Goal: Task Accomplishment & Management: Use online tool/utility

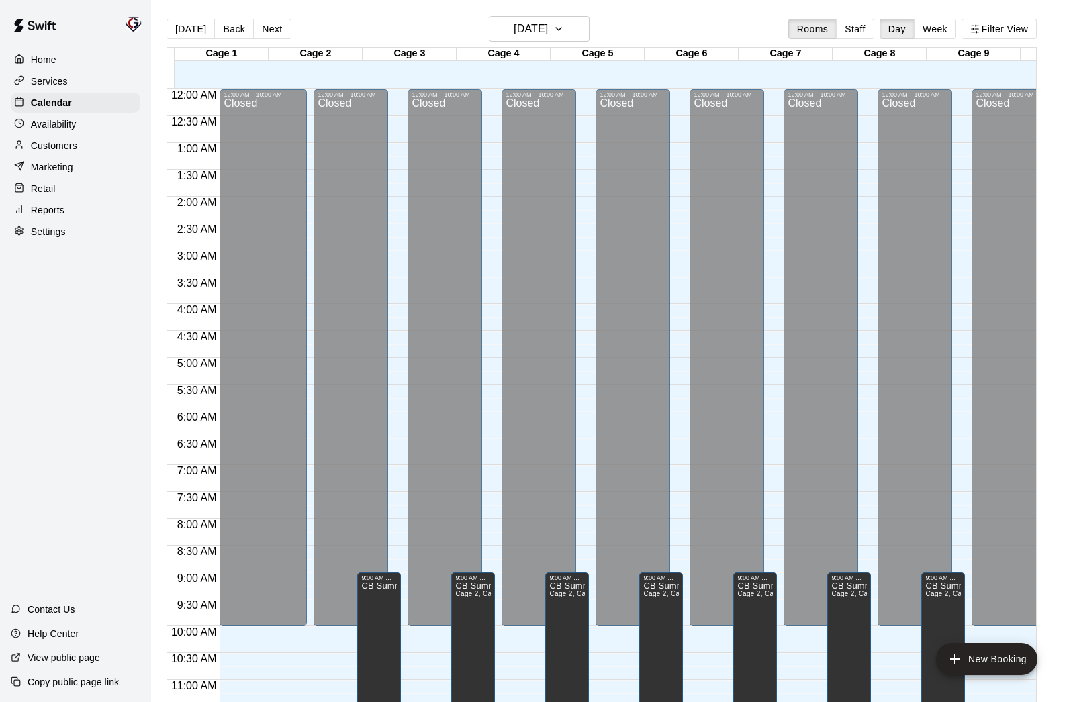
scroll to position [475, 0]
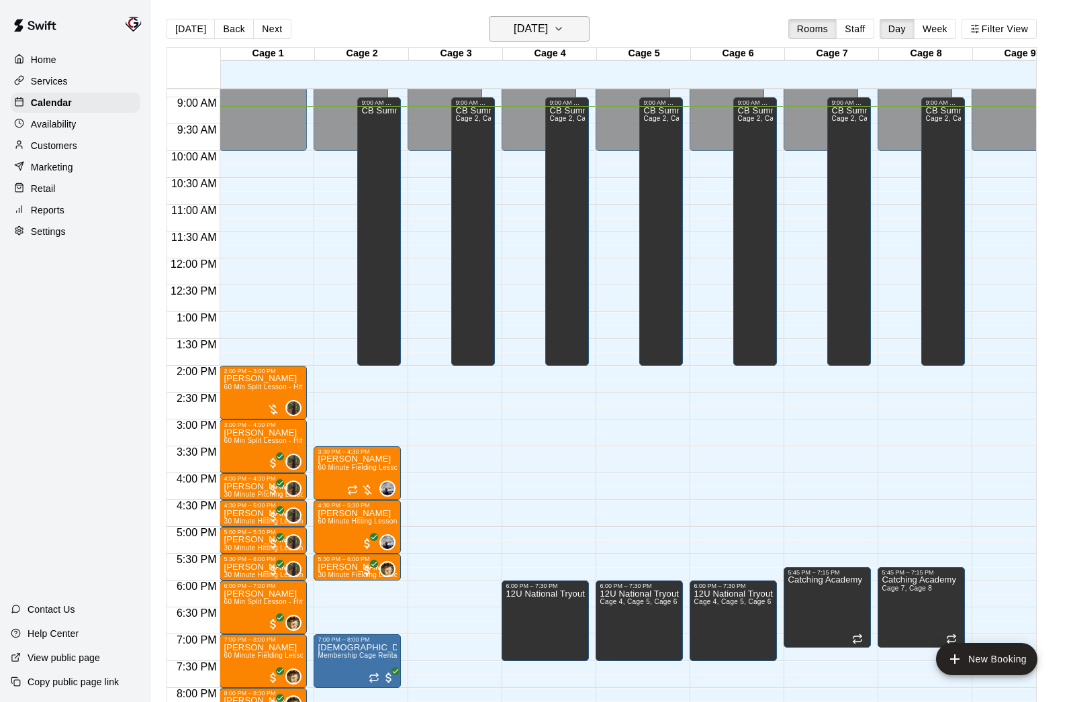
click at [529, 27] on h6 "[DATE]" at bounding box center [530, 28] width 34 height 19
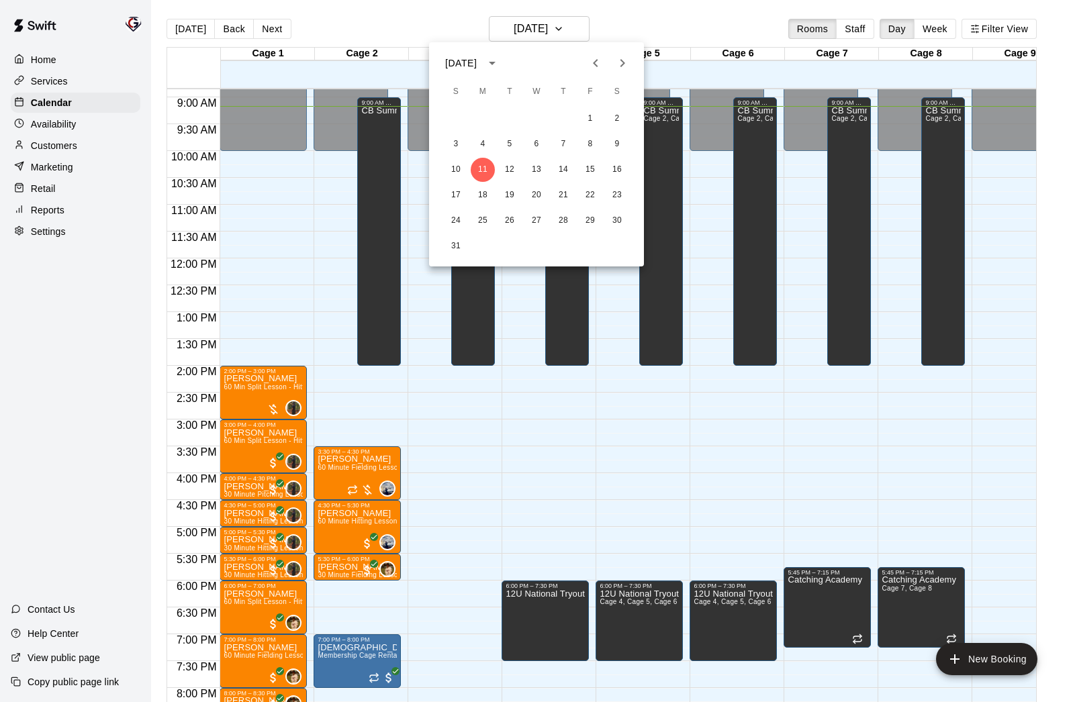
click at [56, 143] on div at bounding box center [536, 351] width 1073 height 702
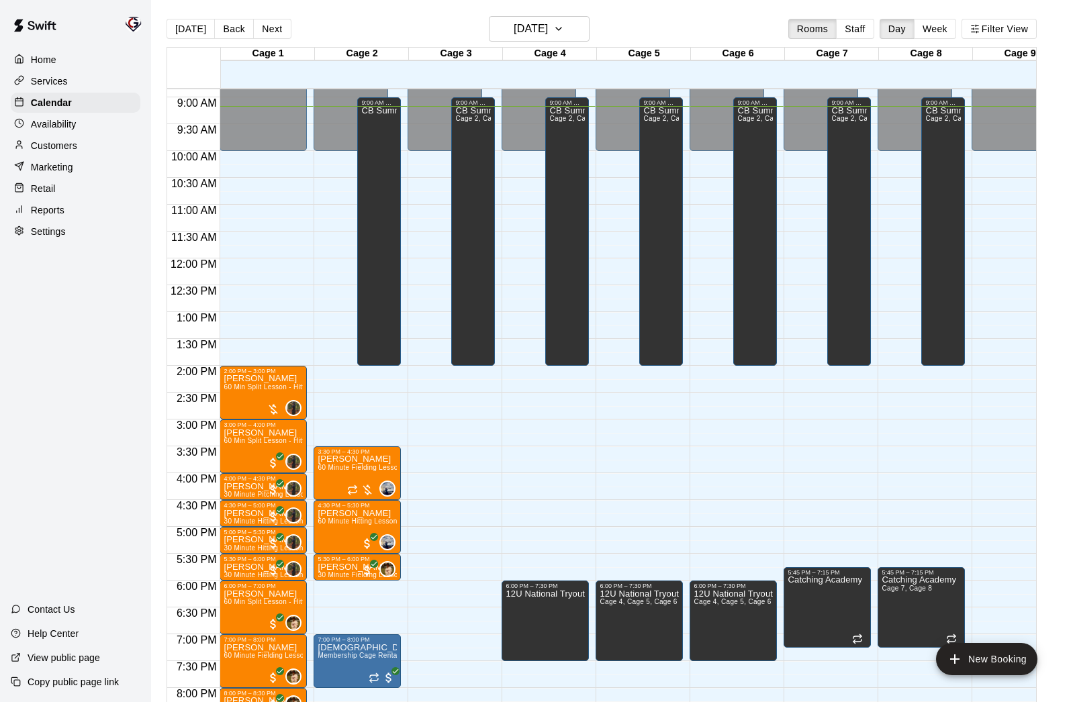
click at [40, 211] on p "Reports" at bounding box center [48, 209] width 34 height 13
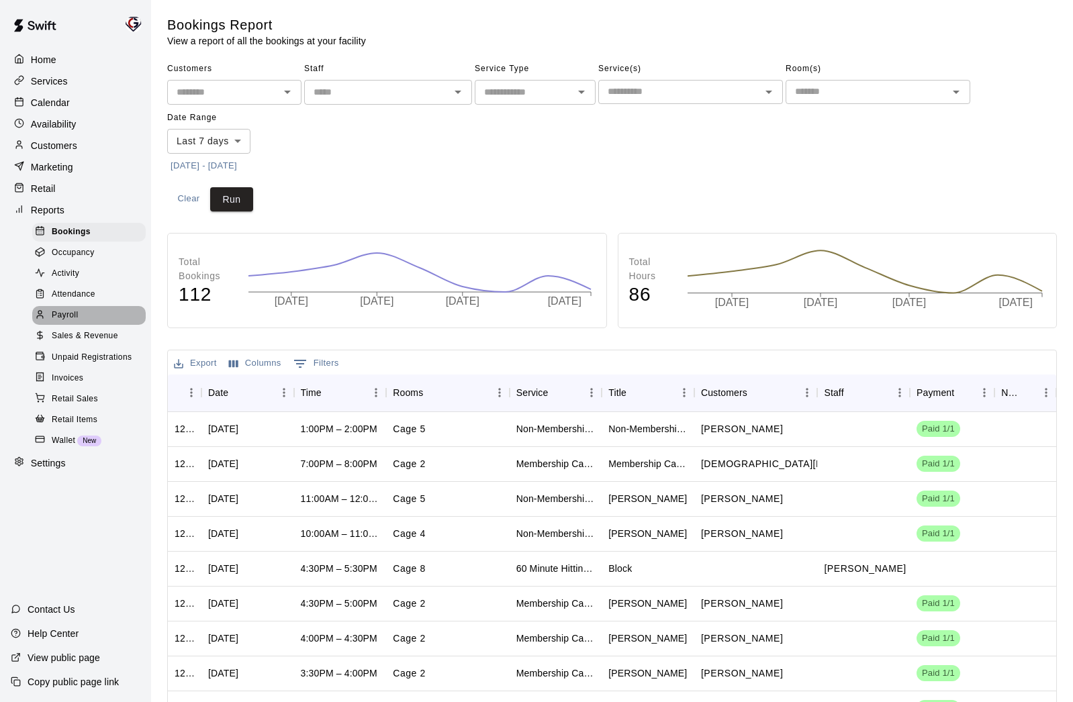
click at [78, 314] on span "Payroll" at bounding box center [65, 315] width 26 height 13
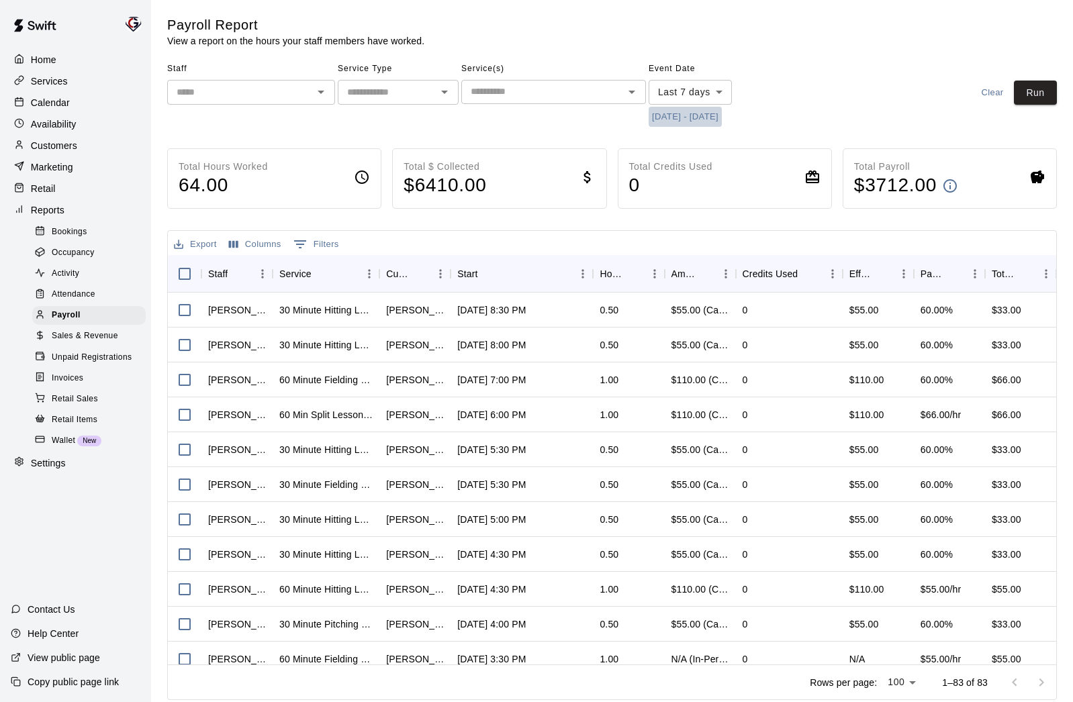
click at [721, 117] on button "[DATE] - [DATE]" at bounding box center [684, 117] width 73 height 21
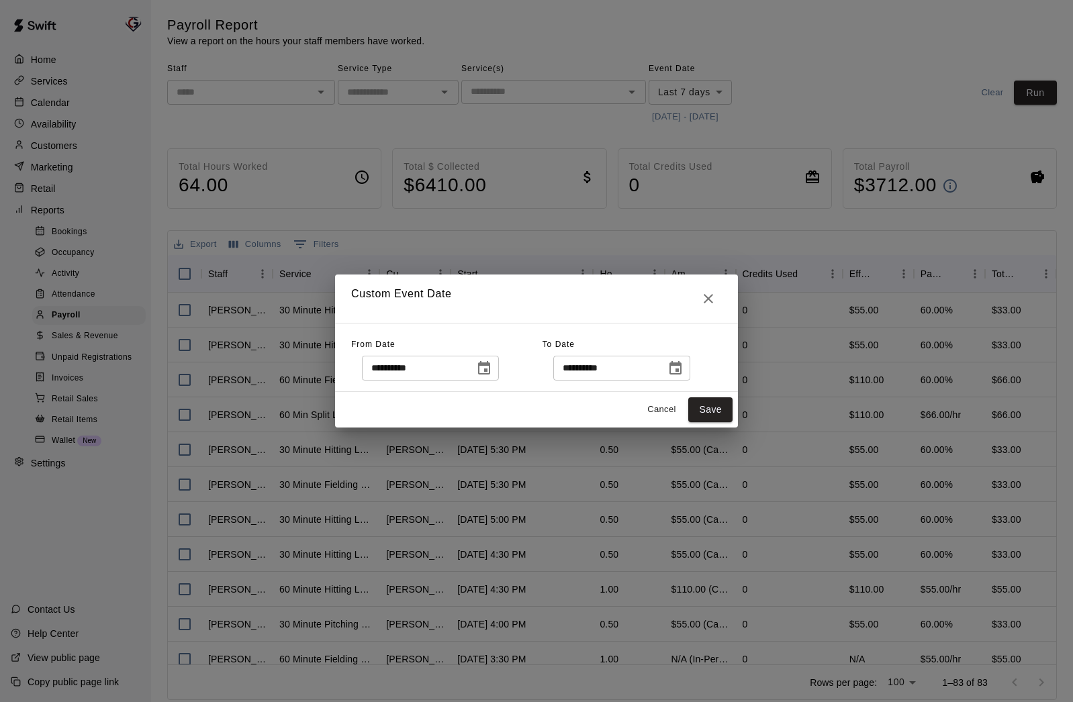
click at [488, 368] on icon "Choose date, selected date is Aug 4, 2025" at bounding box center [484, 367] width 12 height 13
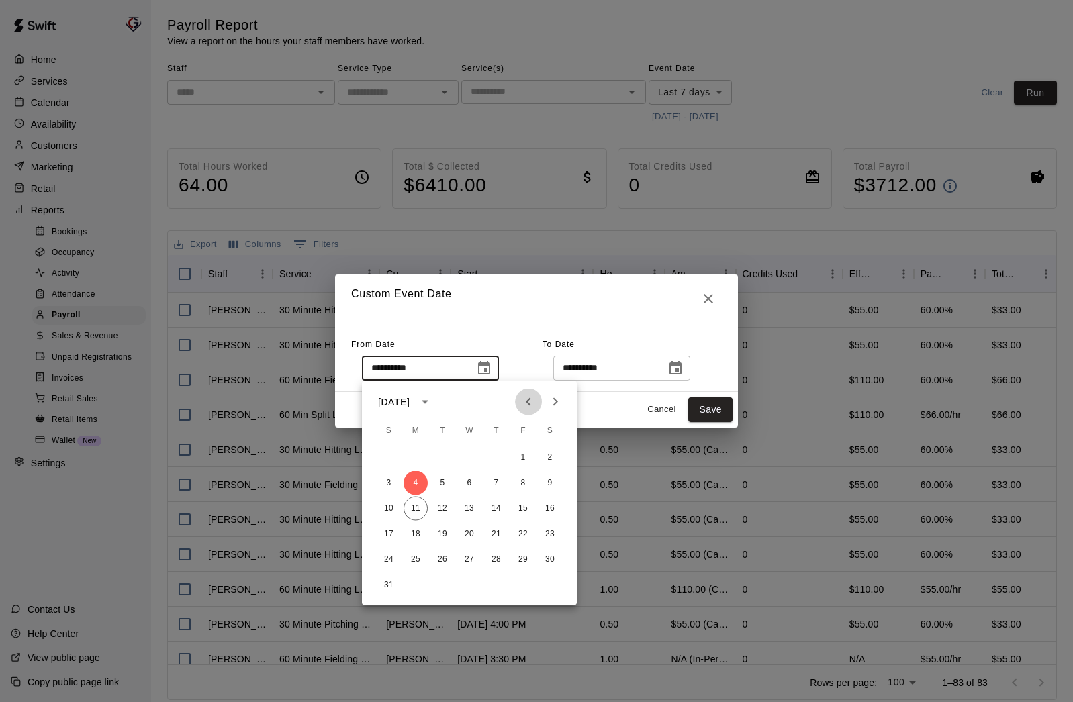
click at [530, 406] on icon "Previous month" at bounding box center [528, 402] width 16 height 16
click at [499, 530] on button "24" at bounding box center [496, 534] width 24 height 24
type input "**********"
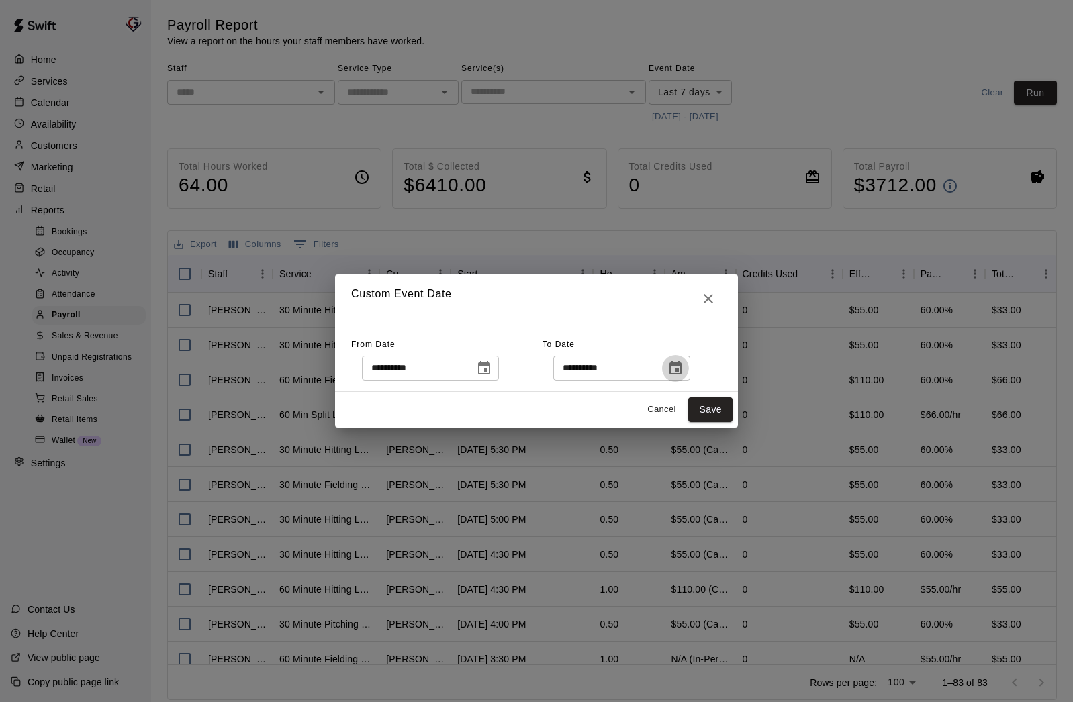
click at [680, 372] on icon "Choose date, selected date is Aug 11, 2025" at bounding box center [675, 368] width 16 height 16
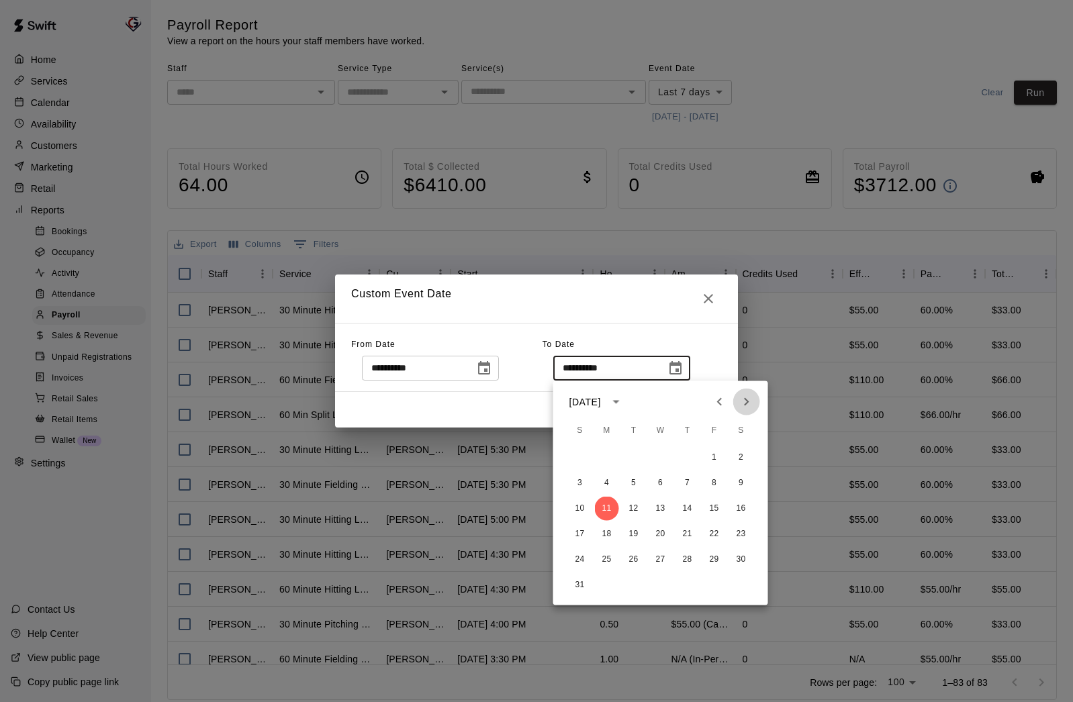
click at [752, 401] on icon "Next month" at bounding box center [746, 402] width 16 height 16
click at [719, 401] on icon "Previous month" at bounding box center [719, 402] width 16 height 16
click at [711, 481] on button "8" at bounding box center [714, 483] width 24 height 24
type input "**********"
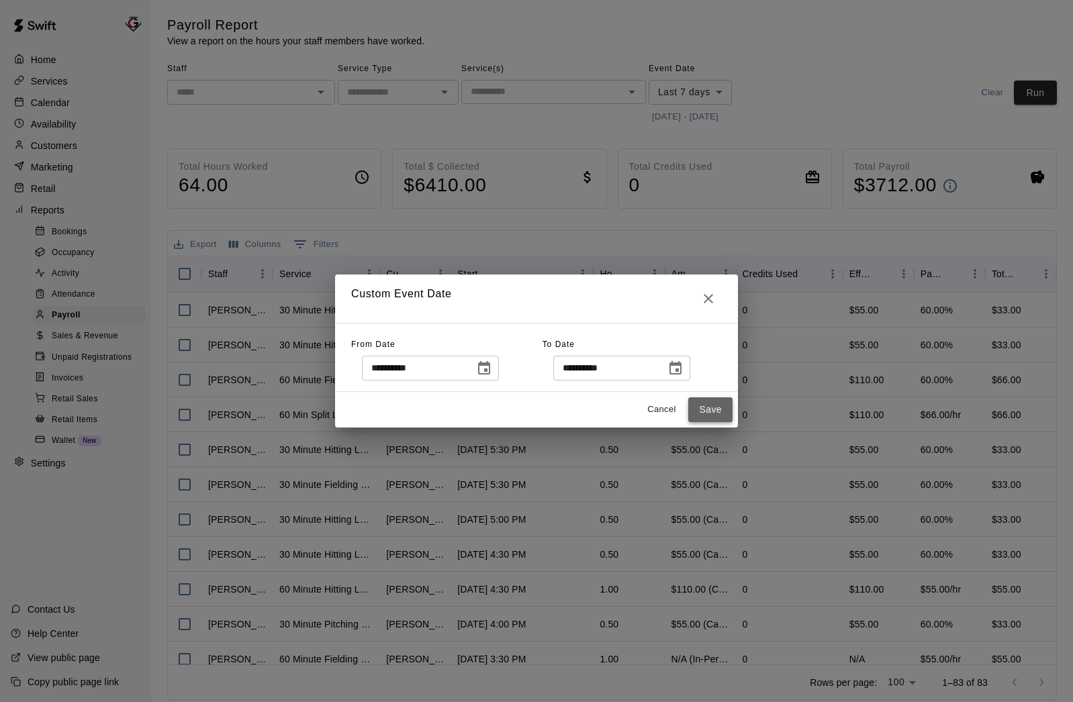
click at [712, 409] on button "Save" at bounding box center [710, 409] width 44 height 25
type input "******"
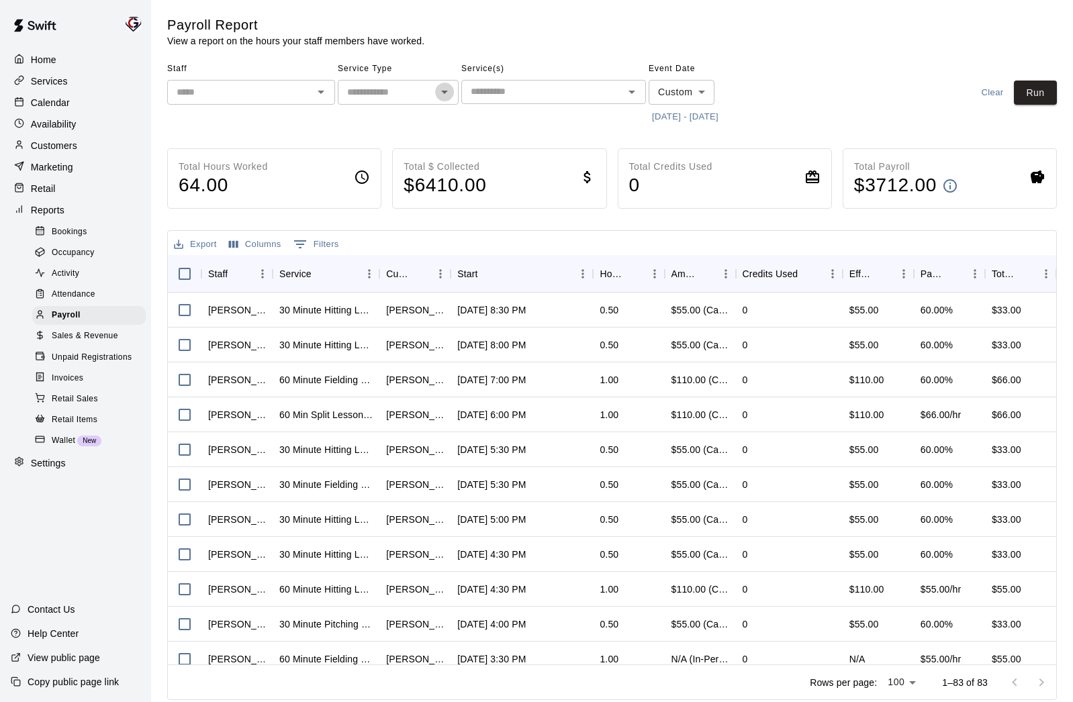
click at [438, 89] on icon "Open" at bounding box center [444, 92] width 16 height 16
click at [406, 124] on li "Lessons" at bounding box center [398, 121] width 121 height 22
type input "*******"
click at [1032, 91] on button "Run" at bounding box center [1034, 93] width 43 height 25
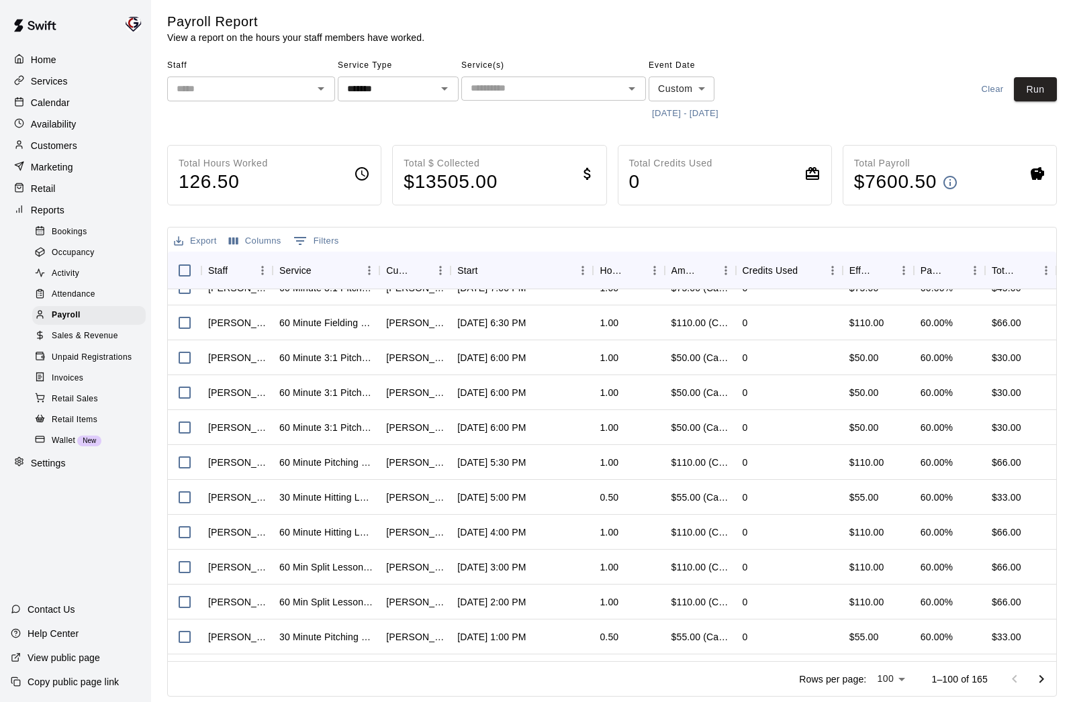
scroll to position [1313, 0]
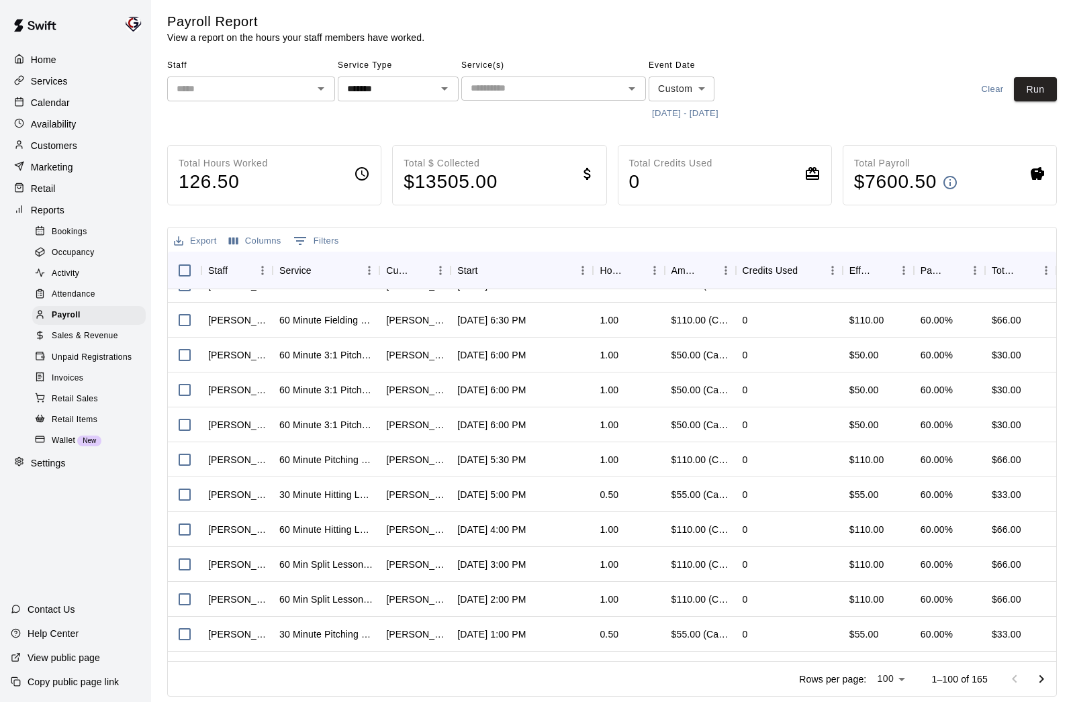
click at [321, 87] on icon "Open" at bounding box center [320, 88] width 7 height 3
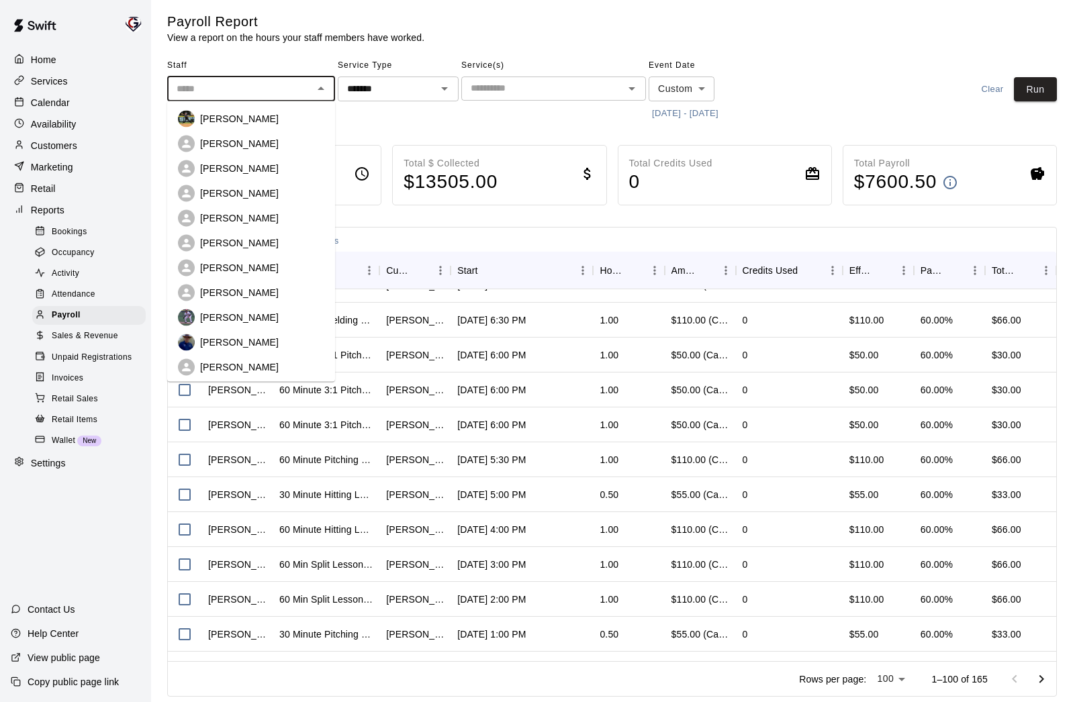
click at [282, 111] on div "[PERSON_NAME]" at bounding box center [251, 119] width 146 height 17
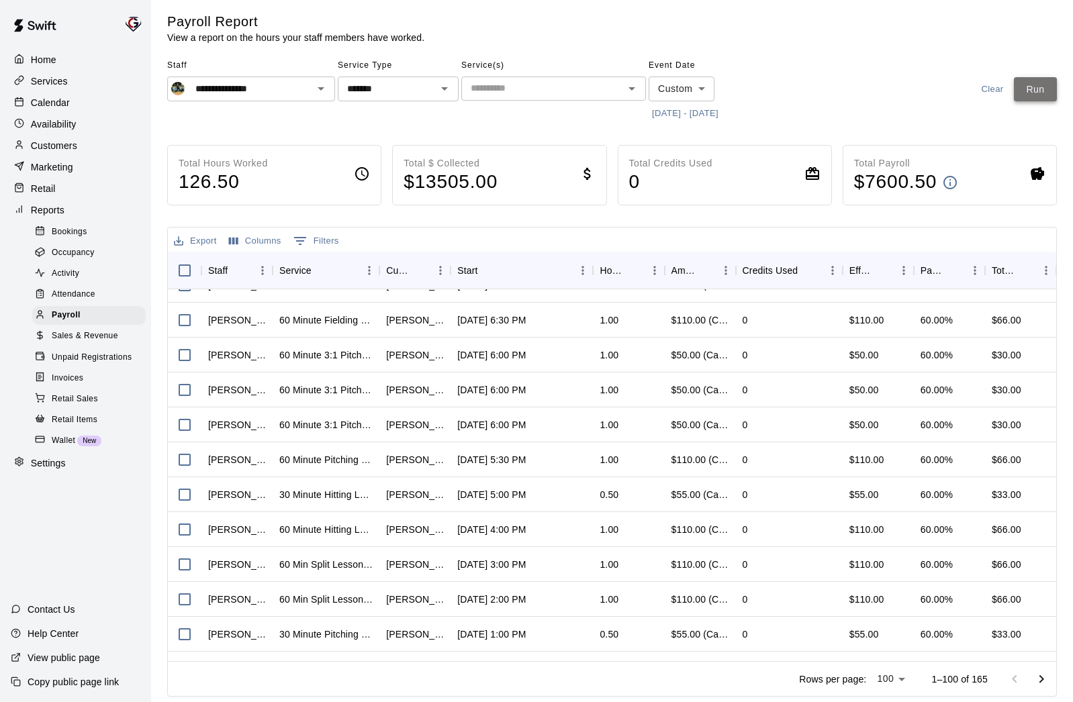
click at [1029, 88] on button "Run" at bounding box center [1034, 89] width 43 height 25
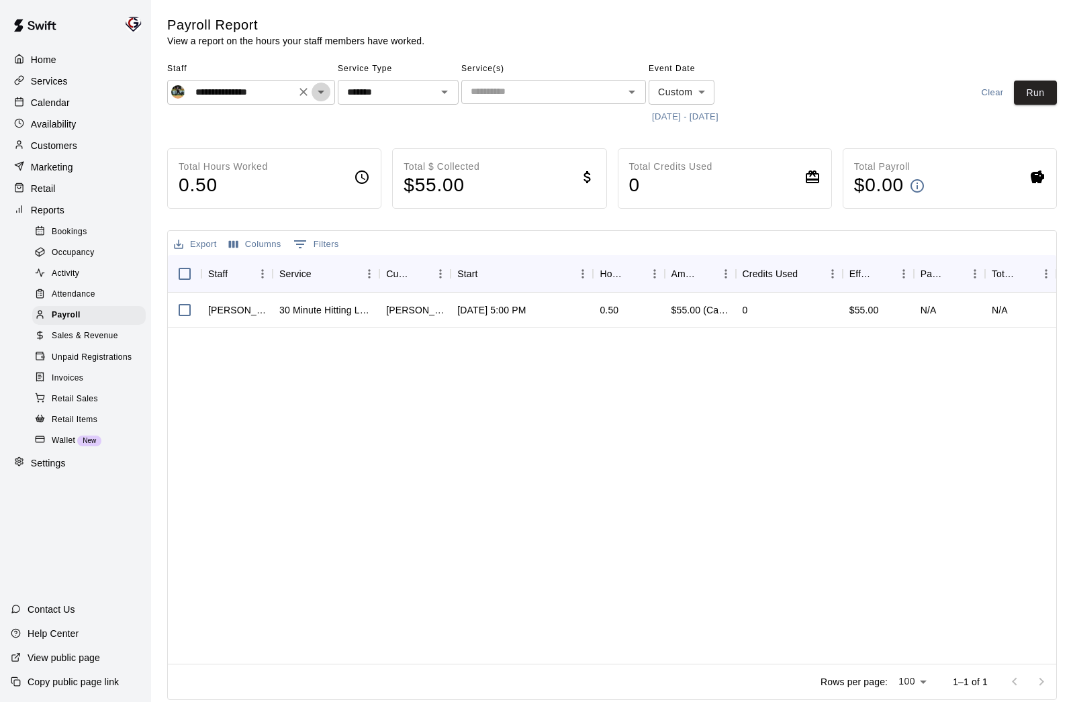
click at [323, 95] on icon "Open" at bounding box center [321, 92] width 16 height 16
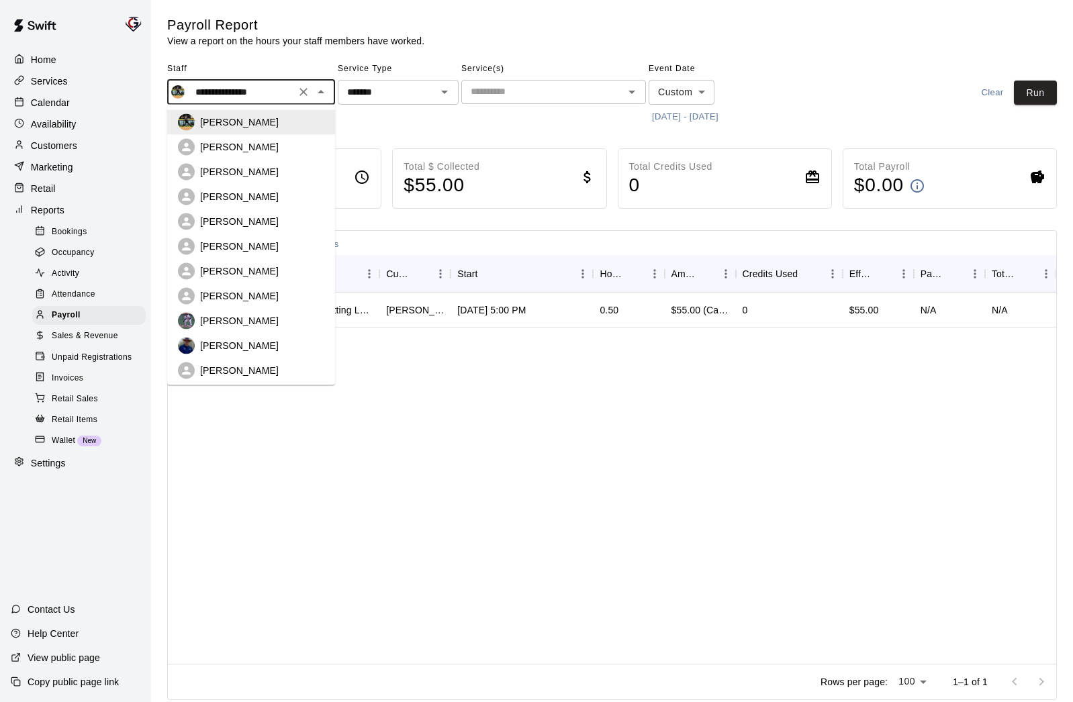
click at [238, 317] on p "[PERSON_NAME]" at bounding box center [239, 320] width 79 height 13
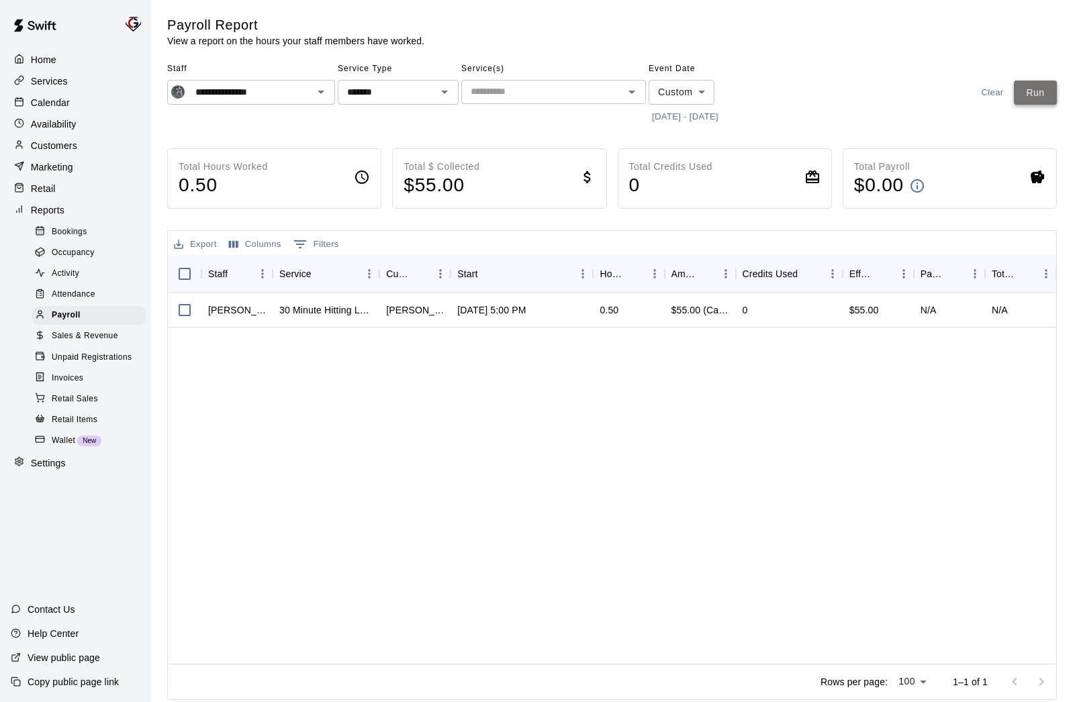
click at [1045, 94] on button "Run" at bounding box center [1034, 93] width 43 height 25
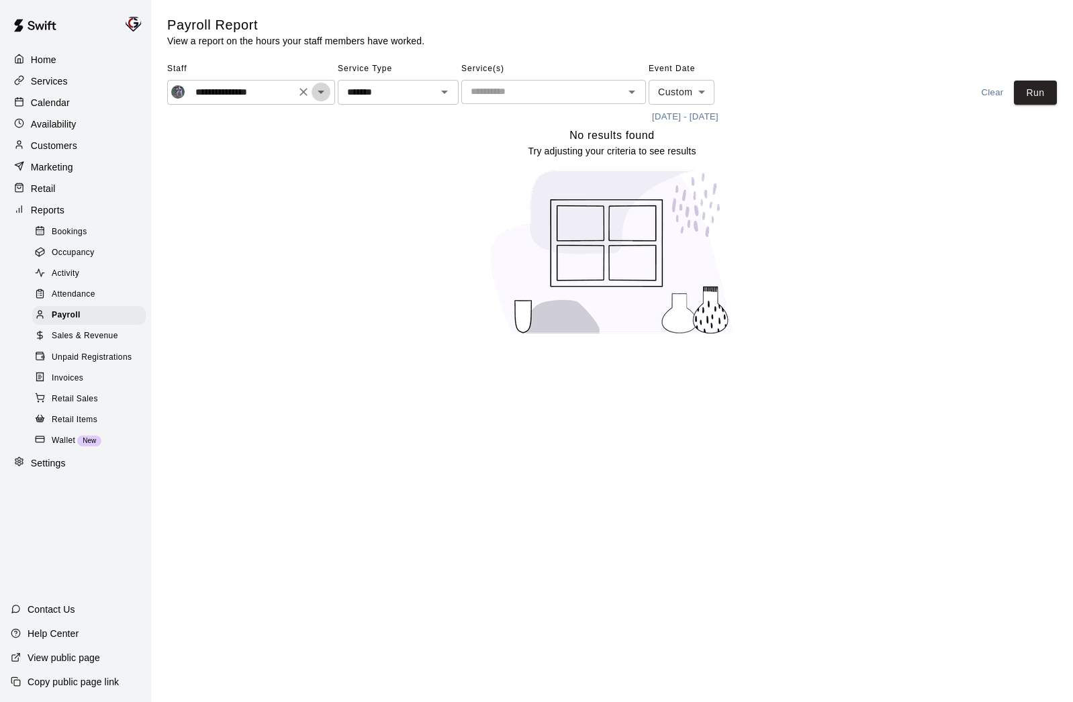
click at [326, 97] on icon "Open" at bounding box center [321, 92] width 16 height 16
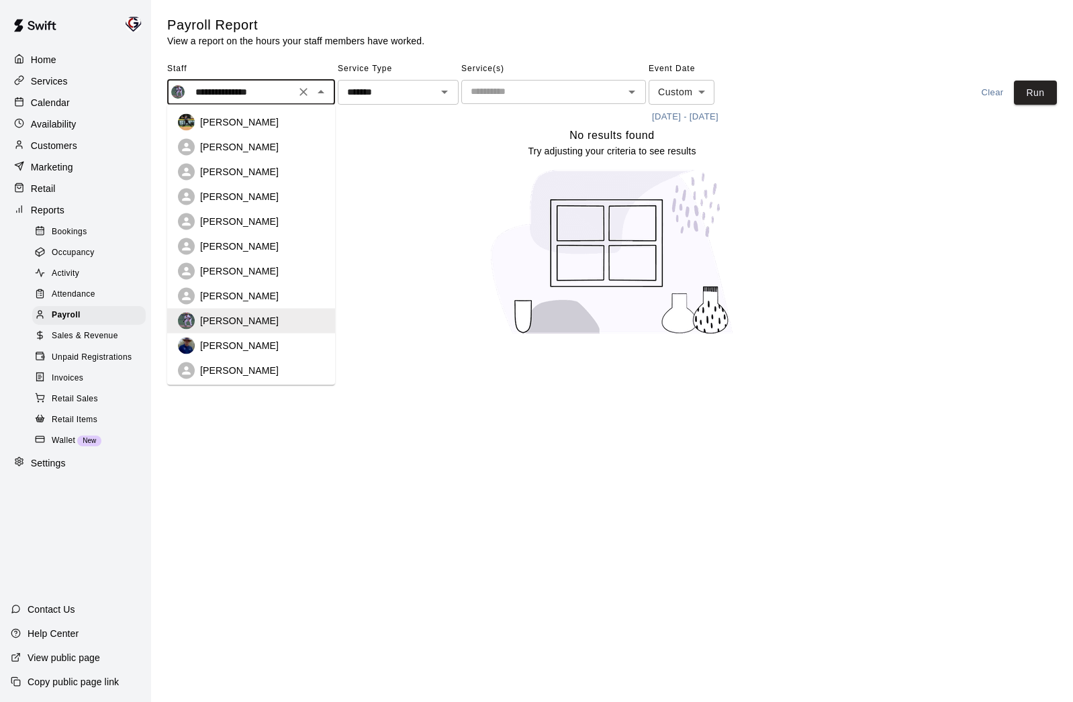
click at [256, 350] on p "[PERSON_NAME]" at bounding box center [239, 345] width 79 height 13
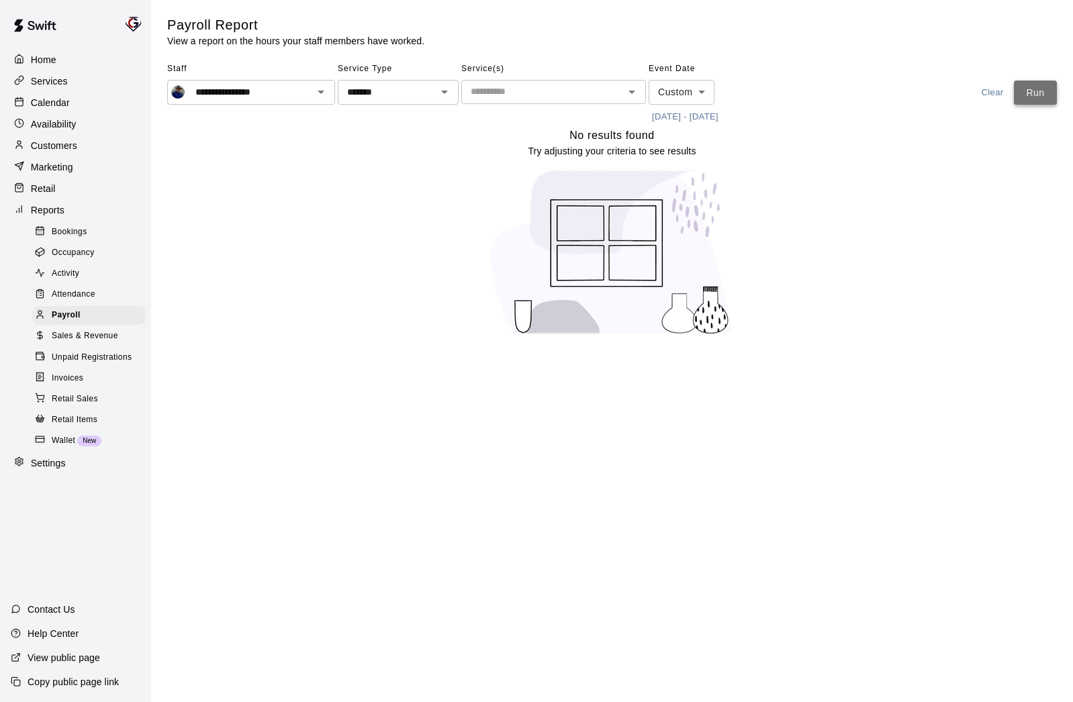
click at [1048, 95] on button "Run" at bounding box center [1034, 93] width 43 height 25
click at [322, 92] on icon "Open" at bounding box center [321, 92] width 16 height 16
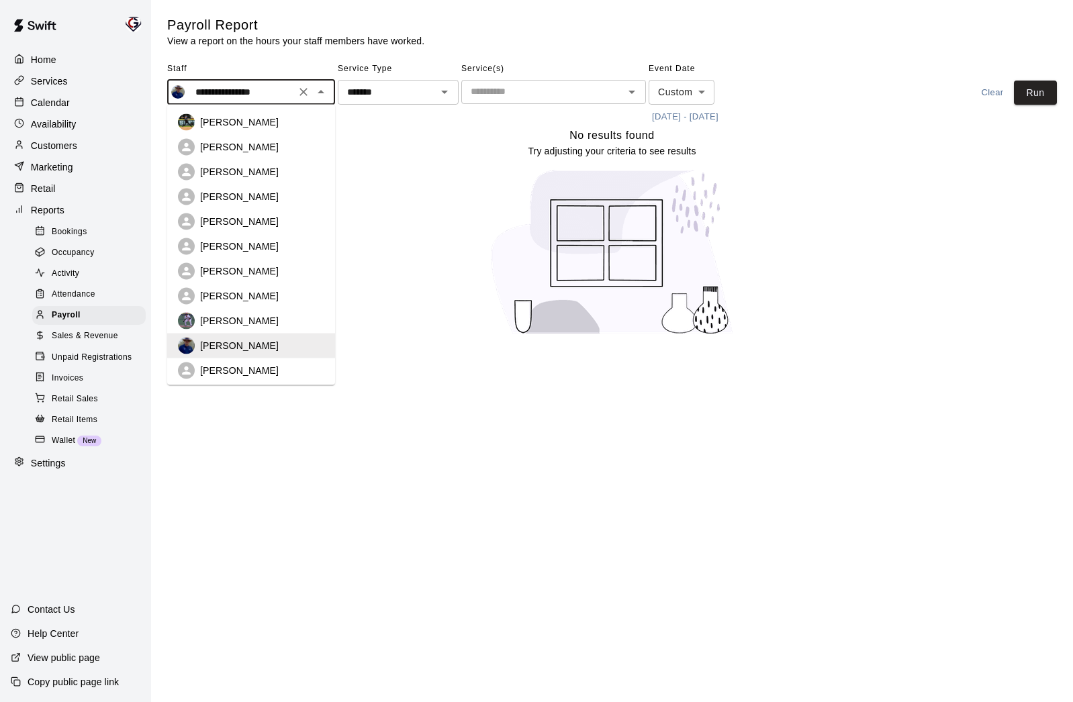
click at [242, 373] on p "[PERSON_NAME]" at bounding box center [239, 370] width 79 height 13
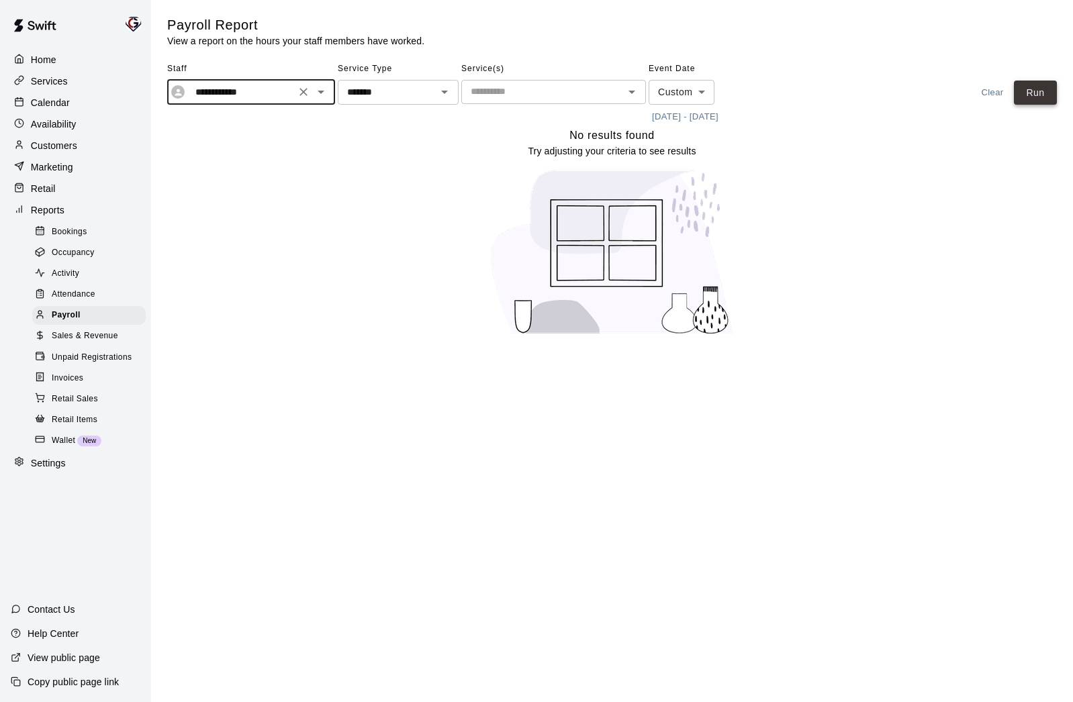
click at [1036, 96] on button "Run" at bounding box center [1034, 93] width 43 height 25
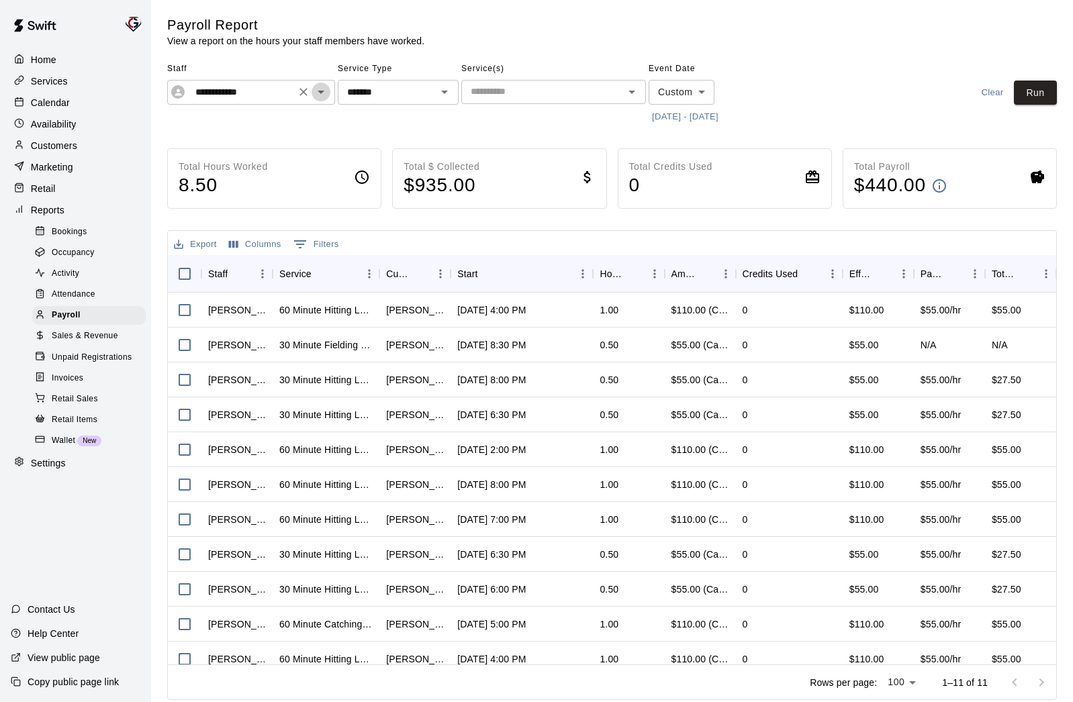
click at [320, 93] on icon "Open" at bounding box center [321, 92] width 16 height 16
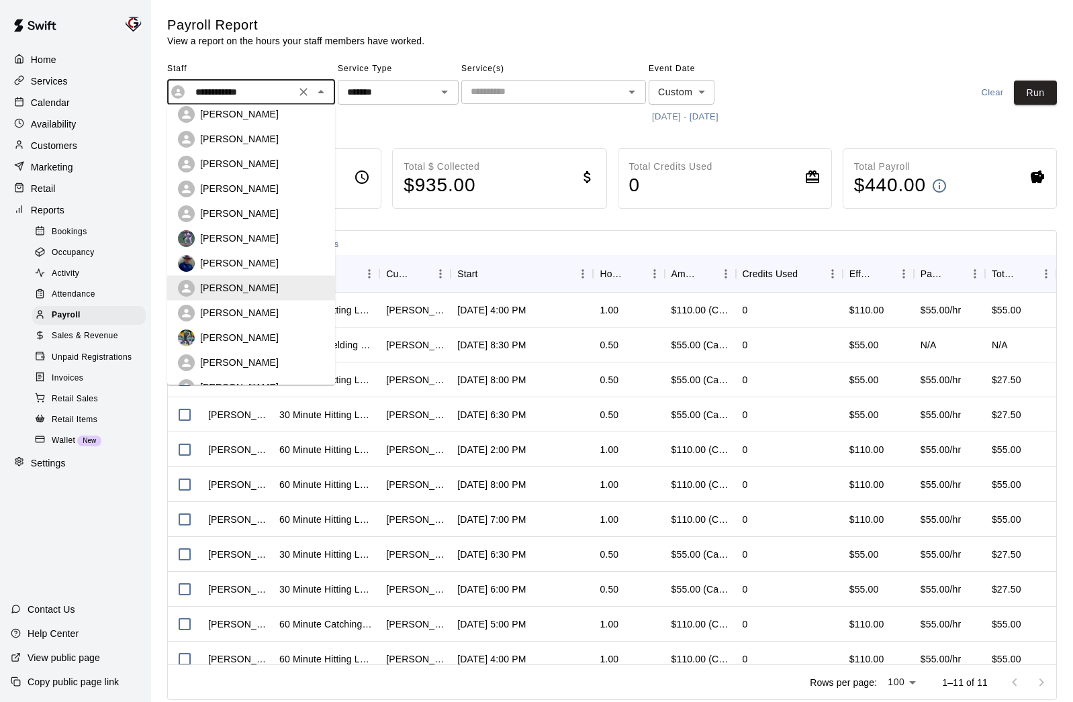
scroll to position [105, 0]
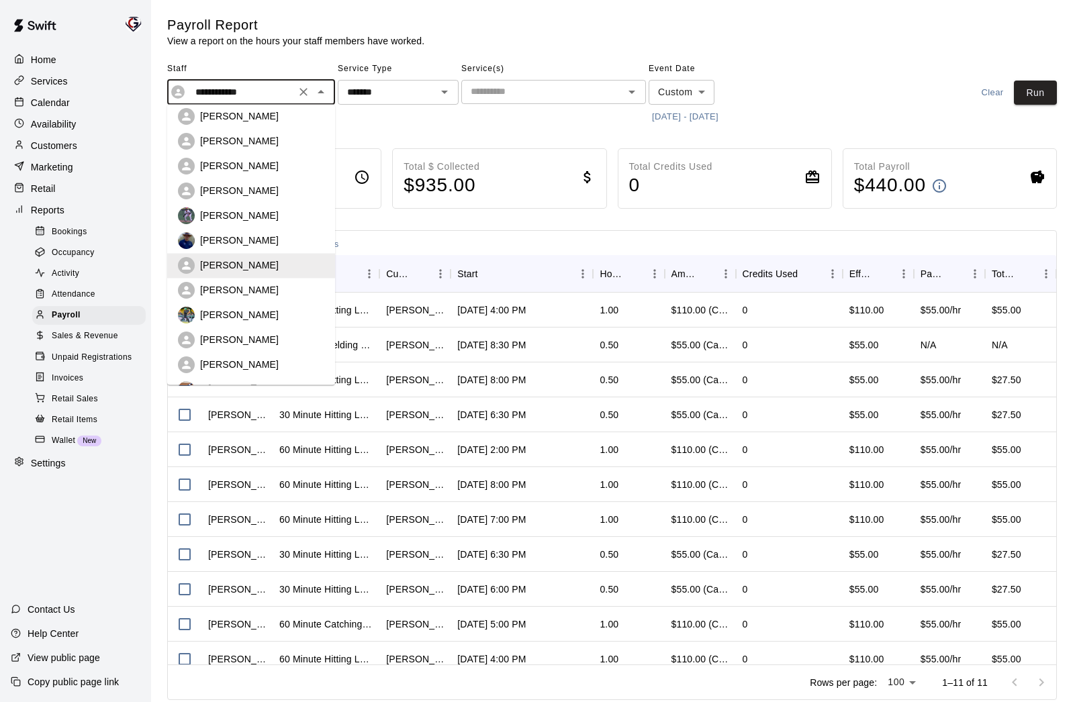
click at [219, 310] on p "[PERSON_NAME]" at bounding box center [239, 315] width 79 height 13
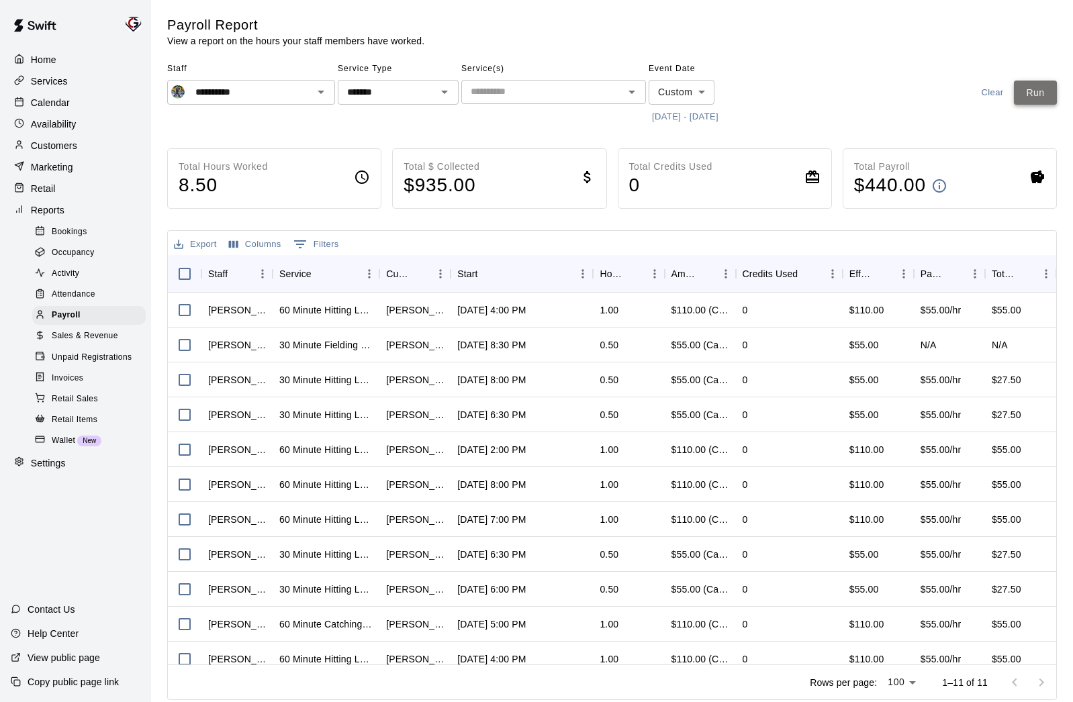
click at [1024, 91] on button "Run" at bounding box center [1034, 93] width 43 height 25
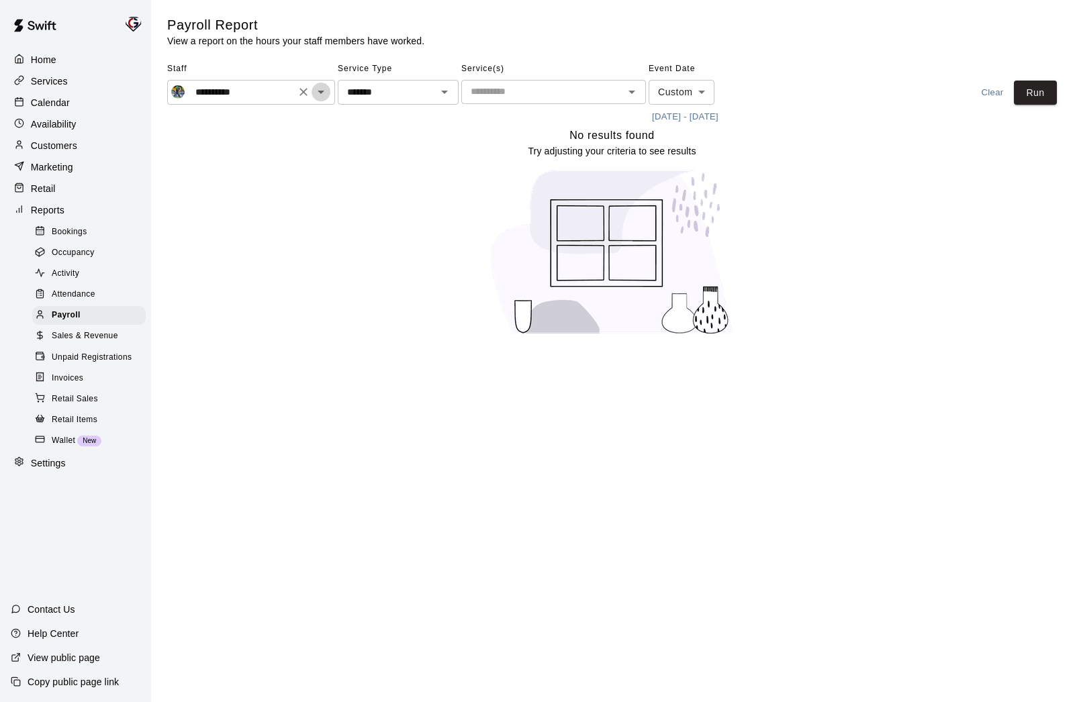
click at [324, 93] on icon "Open" at bounding box center [321, 92] width 16 height 16
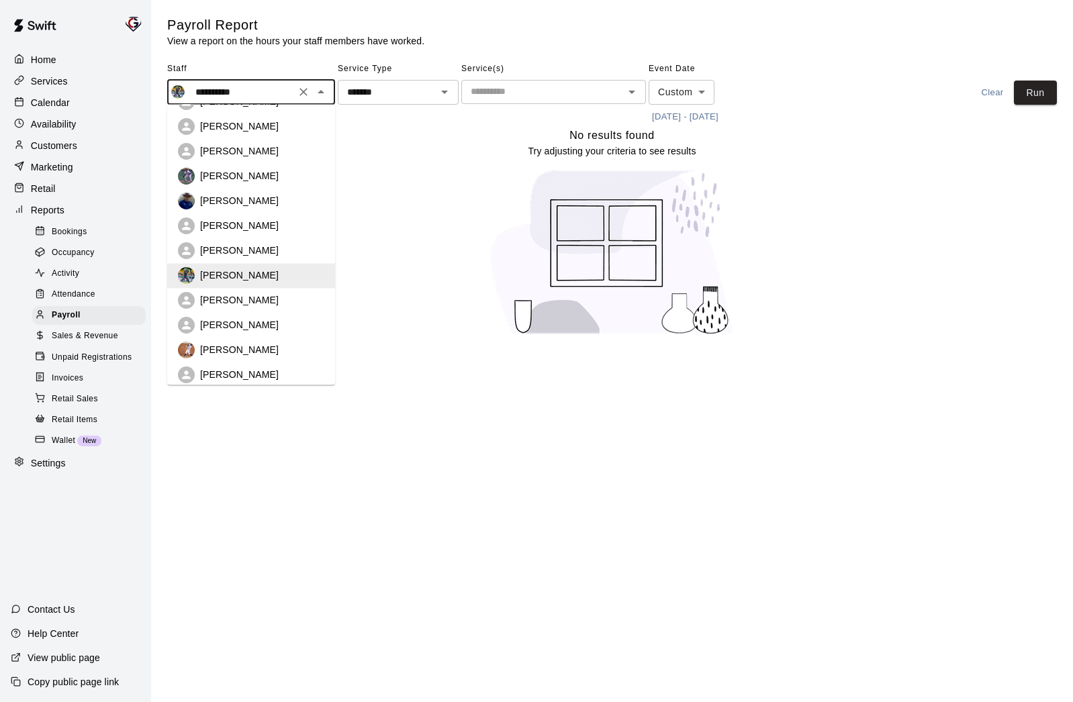
scroll to position [156, 0]
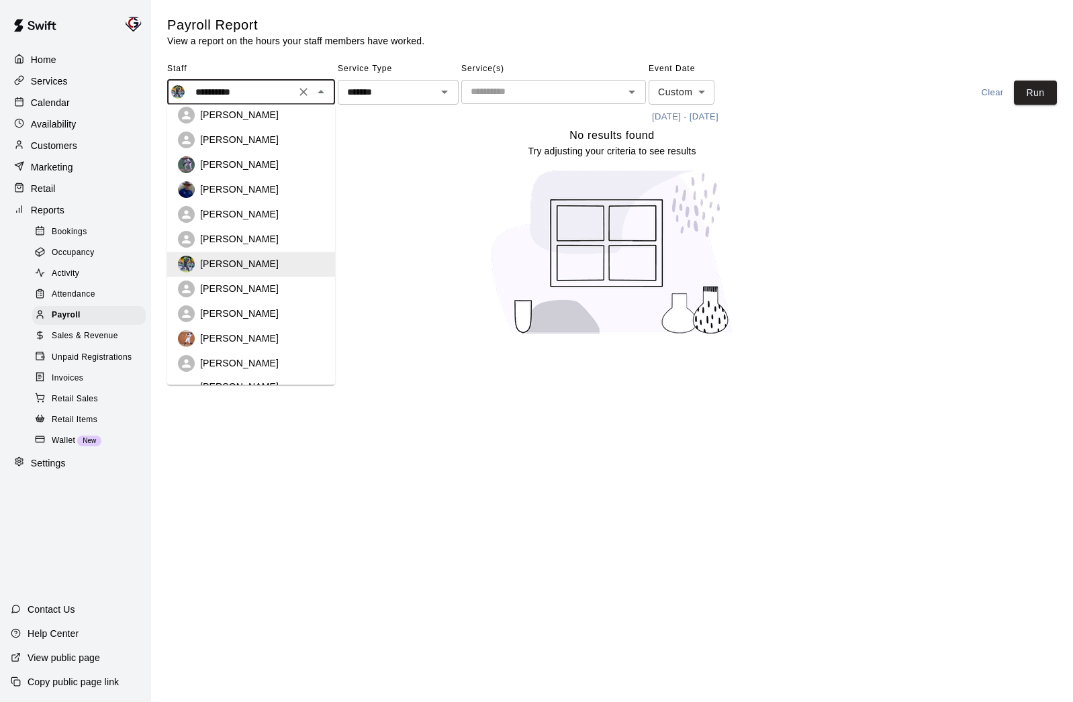
click at [254, 287] on p "[PERSON_NAME]" at bounding box center [239, 289] width 79 height 13
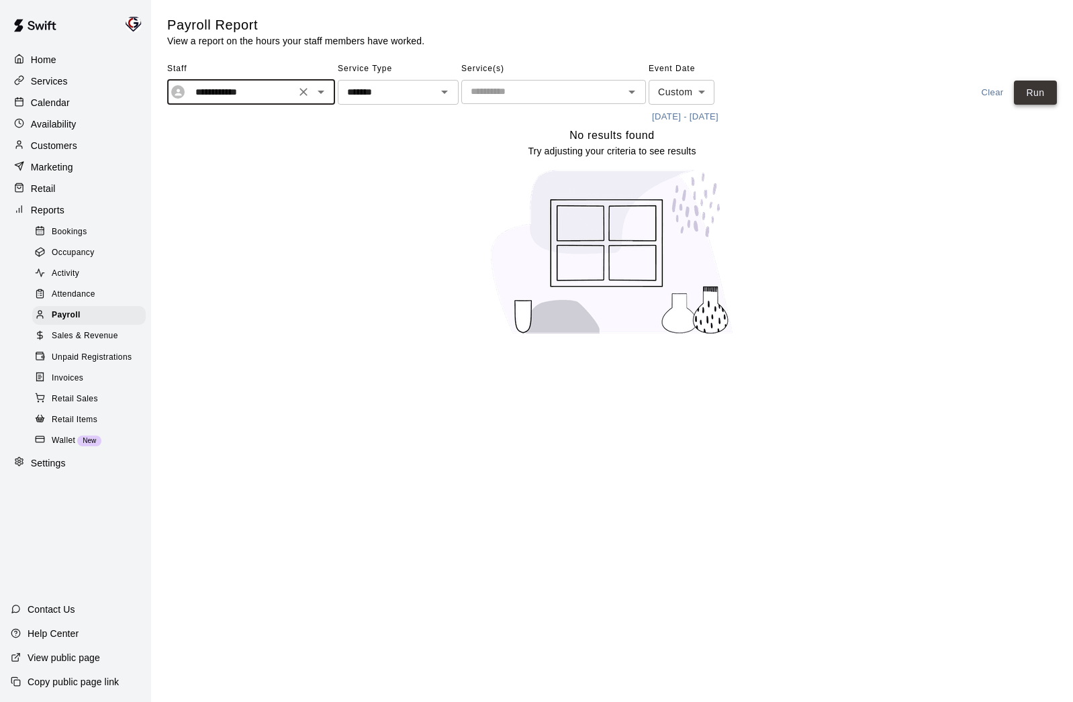
click at [1034, 98] on button "Run" at bounding box center [1034, 93] width 43 height 25
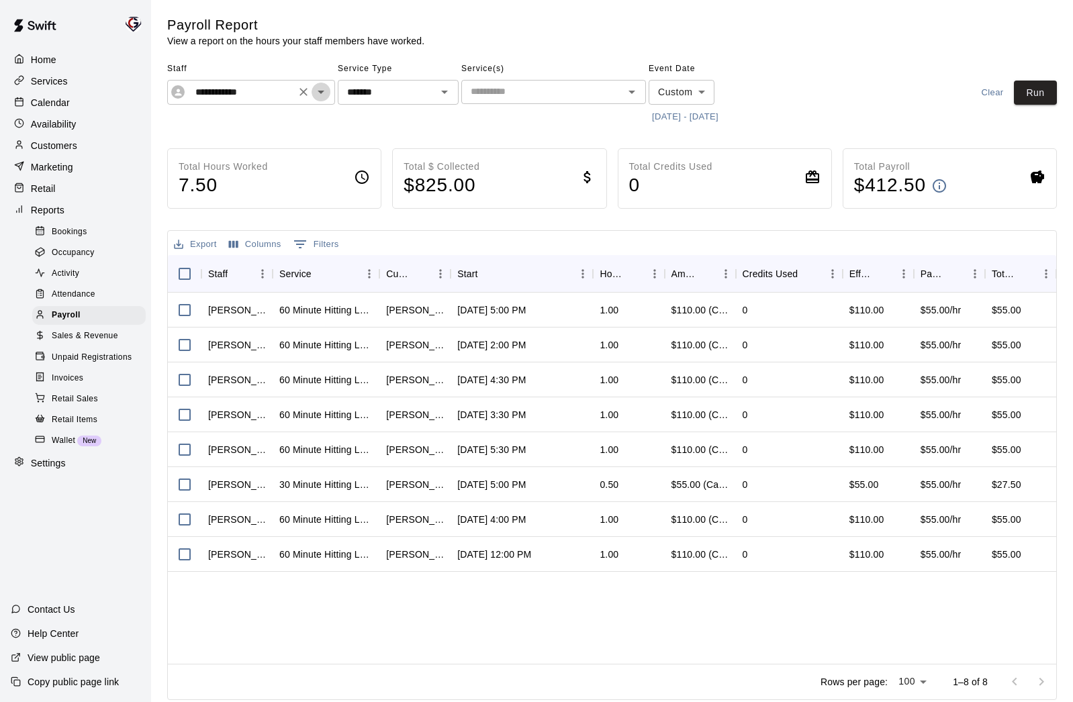
click at [321, 93] on icon "Open" at bounding box center [320, 92] width 7 height 3
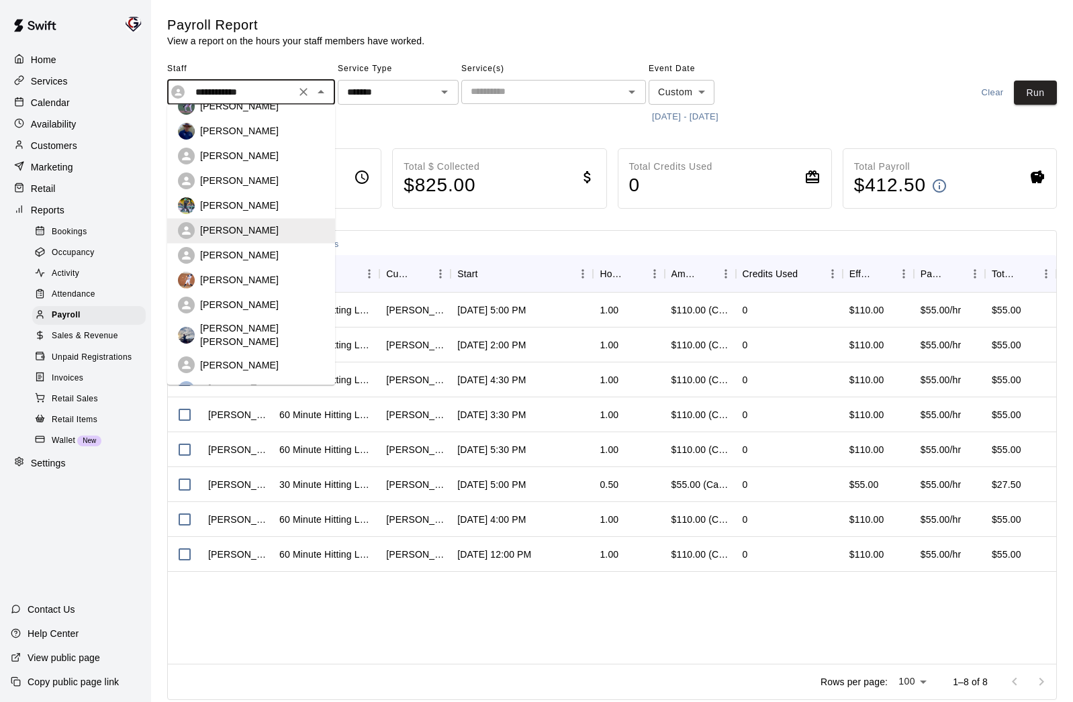
scroll to position [216, 0]
click at [249, 284] on p "[PERSON_NAME]" at bounding box center [239, 278] width 79 height 13
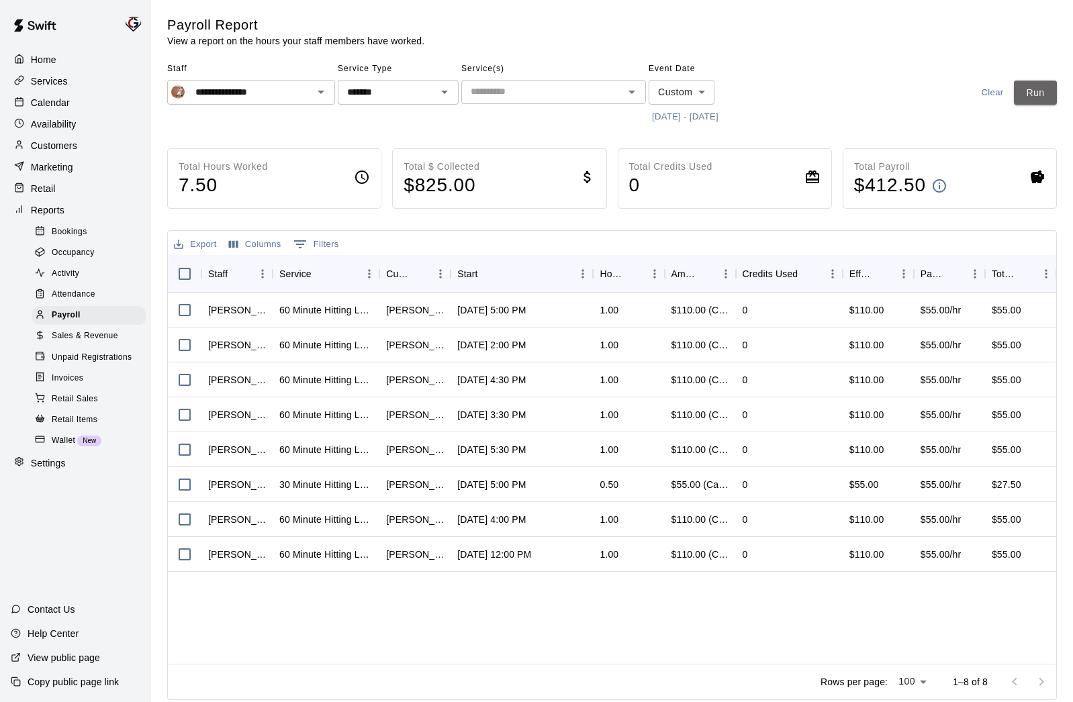
drag, startPoint x: 1034, startPoint y: 92, endPoint x: 737, endPoint y: 97, distance: 296.7
click at [1034, 92] on button "Run" at bounding box center [1034, 93] width 43 height 25
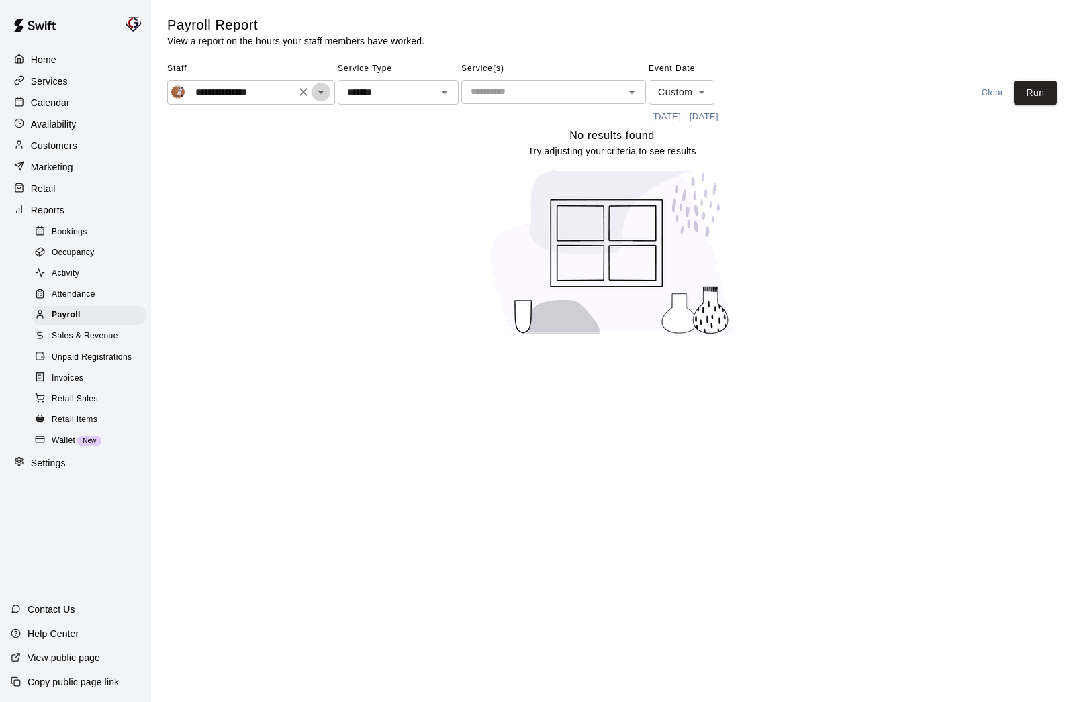
click at [323, 94] on icon "Open" at bounding box center [321, 92] width 16 height 16
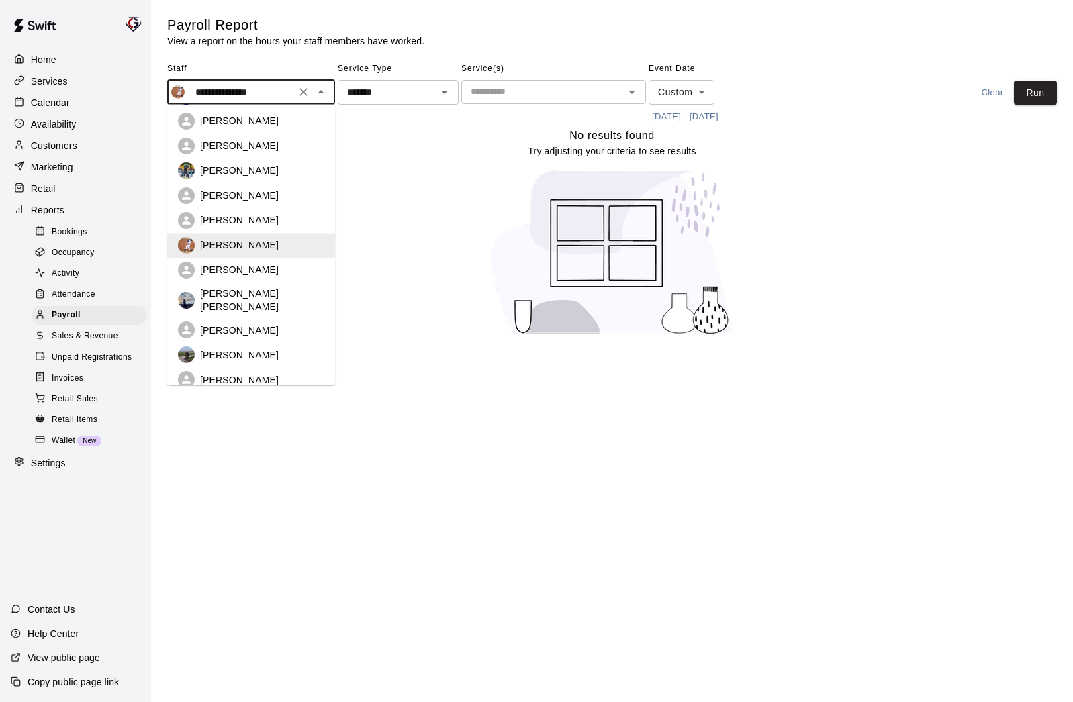
scroll to position [262, 0]
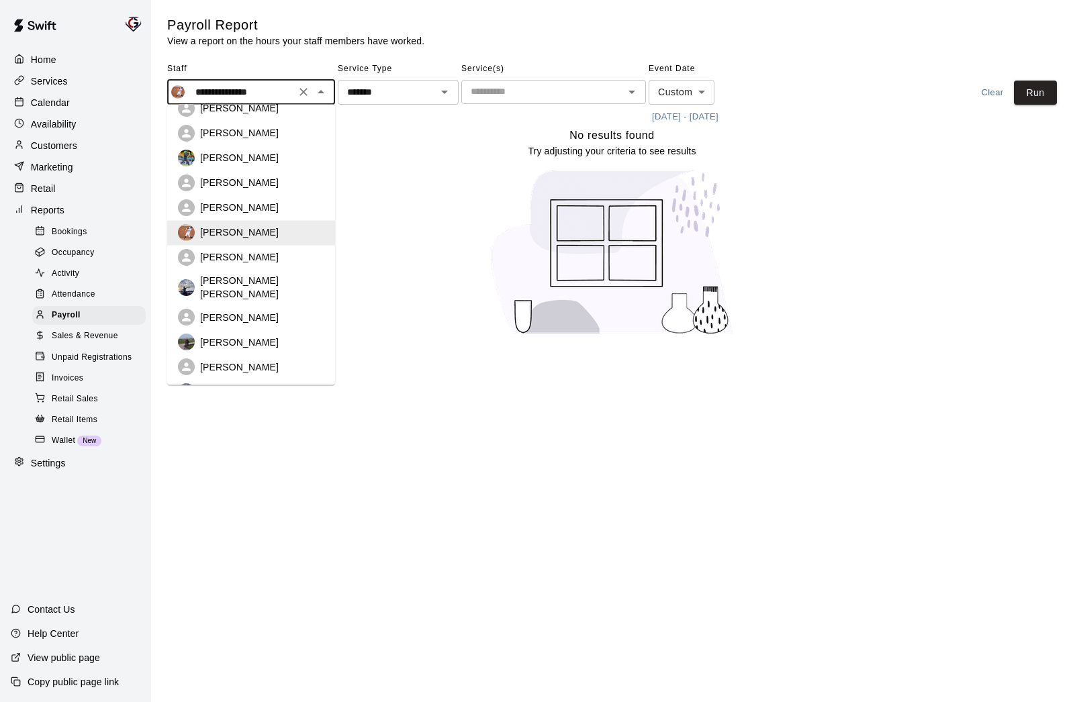
click at [237, 275] on div "[PERSON_NAME] [PERSON_NAME]" at bounding box center [251, 288] width 146 height 27
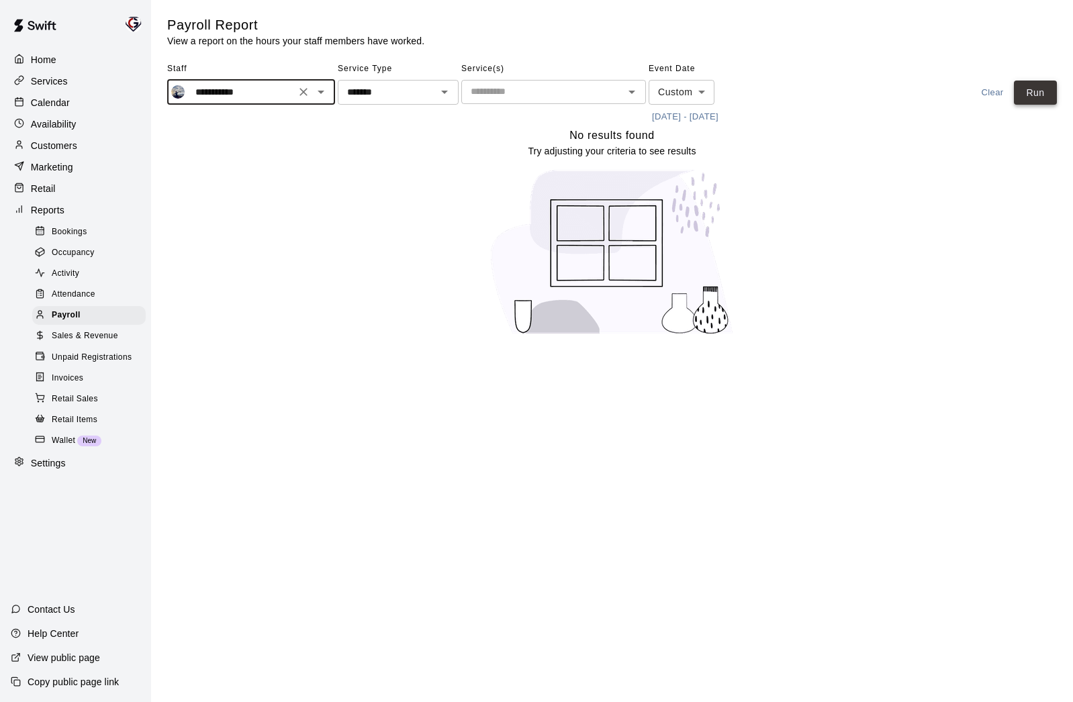
click at [1038, 95] on button "Run" at bounding box center [1034, 93] width 43 height 25
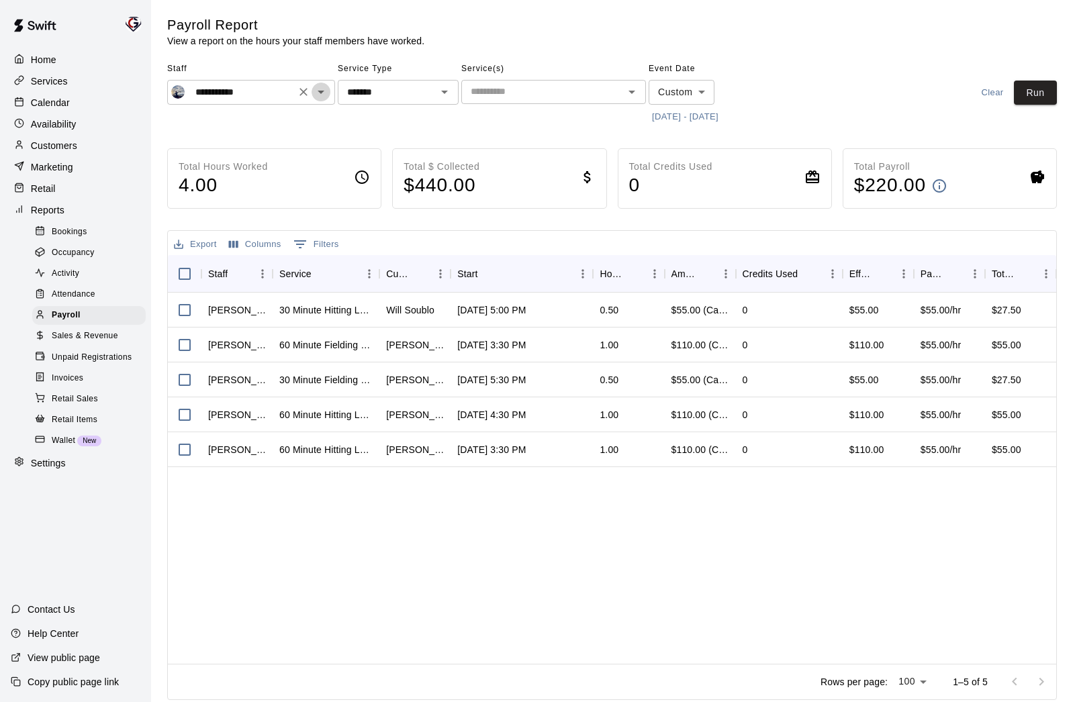
click at [321, 93] on icon "Open" at bounding box center [321, 92] width 16 height 16
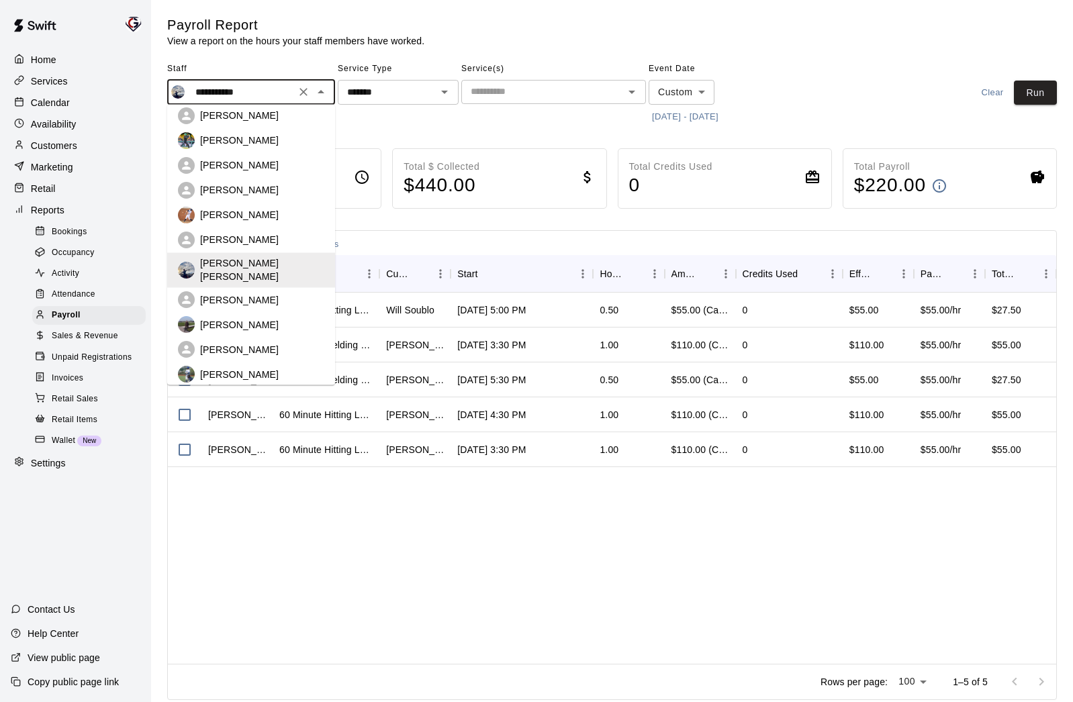
scroll to position [280, 0]
click at [256, 317] on div "[PERSON_NAME]" at bounding box center [262, 323] width 124 height 13
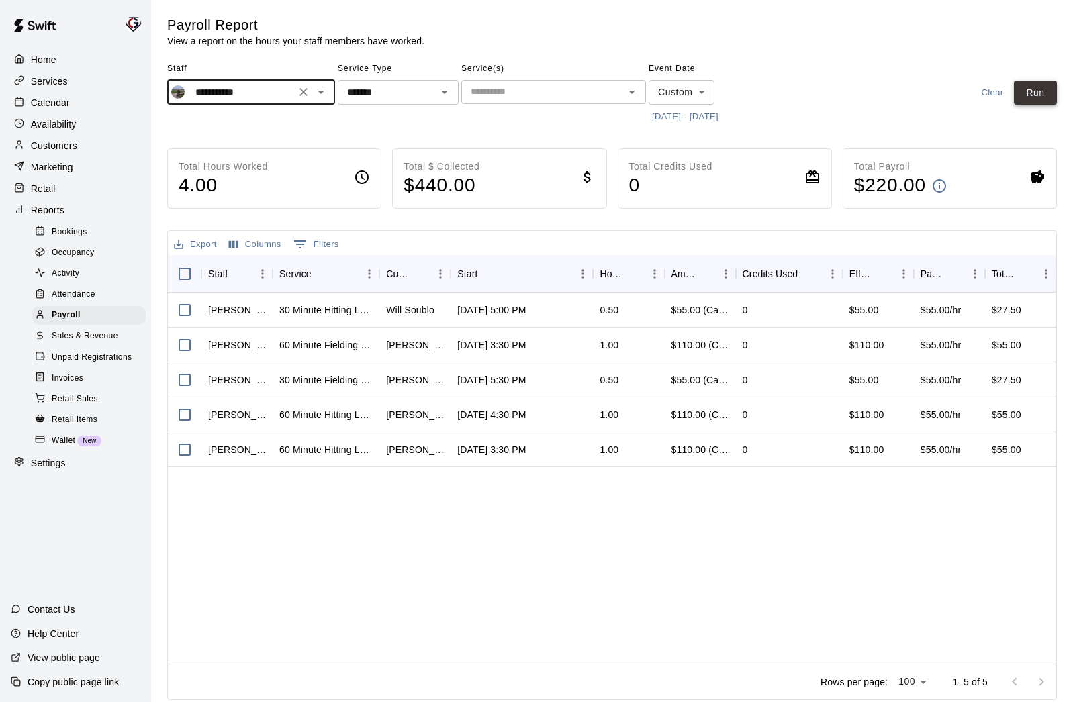
click at [1042, 93] on button "Run" at bounding box center [1034, 93] width 43 height 25
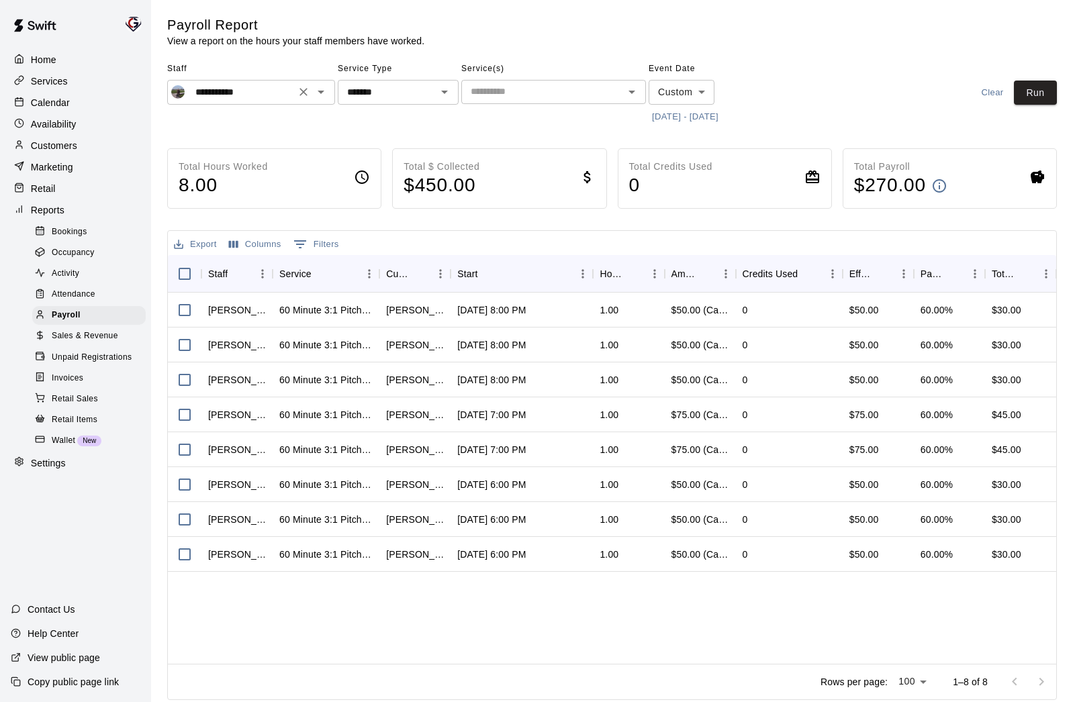
click at [321, 91] on icon "Open" at bounding box center [320, 92] width 7 height 3
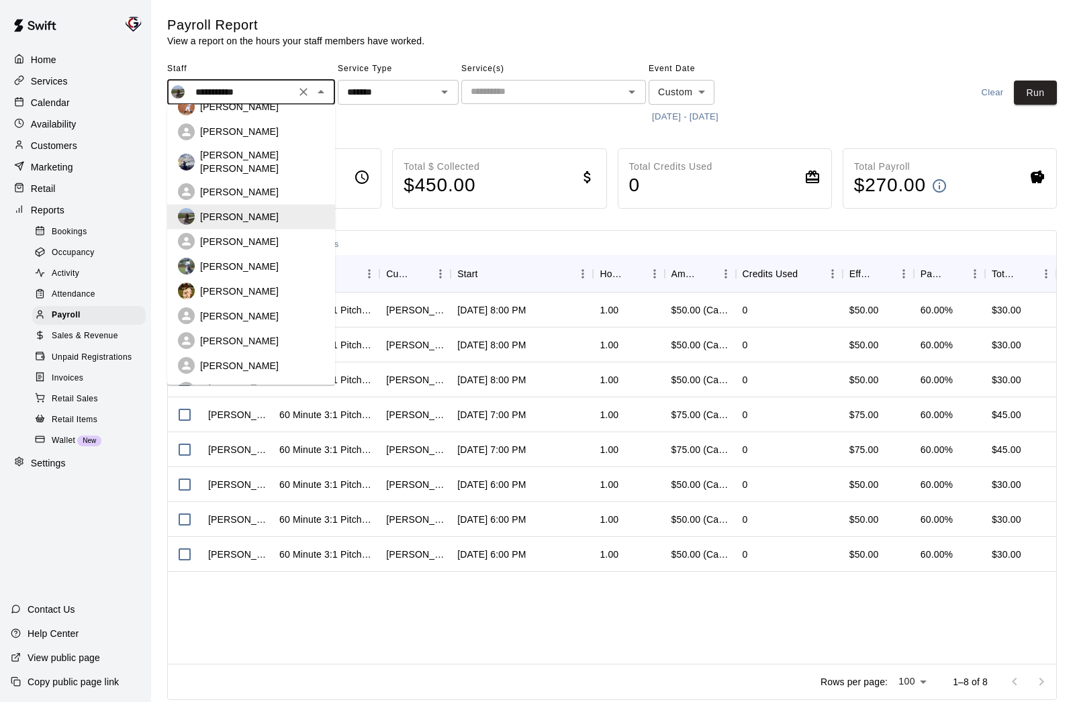
scroll to position [390, 0]
click at [269, 232] on div "[PERSON_NAME]" at bounding box center [262, 238] width 124 height 13
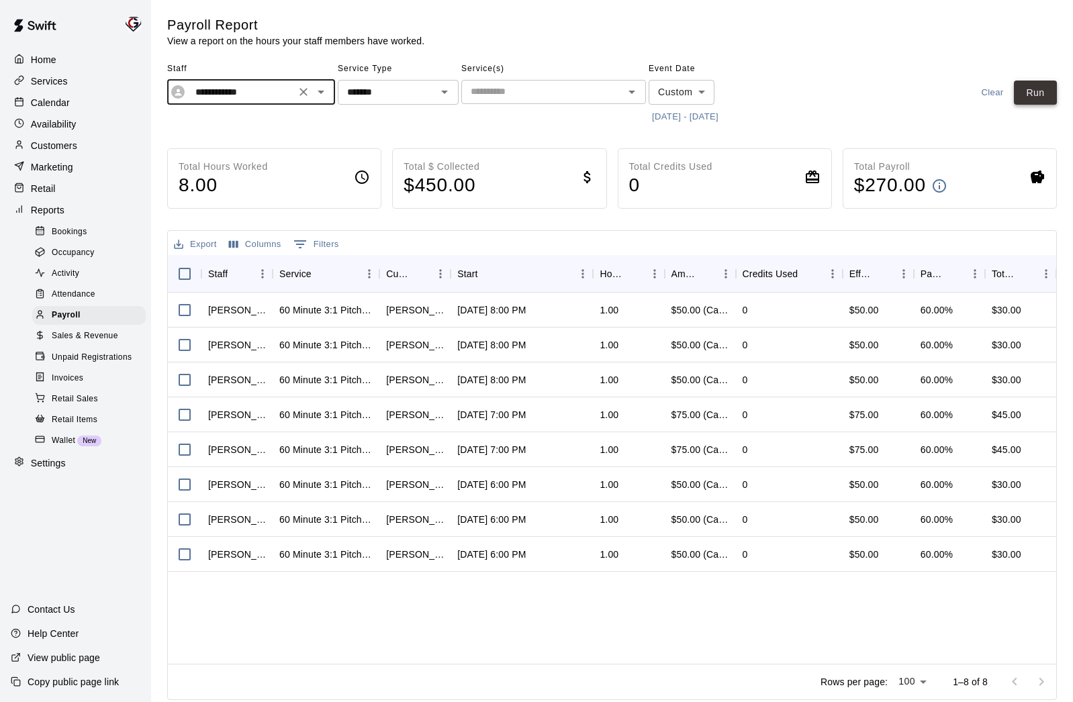
click at [1048, 96] on button "Run" at bounding box center [1034, 93] width 43 height 25
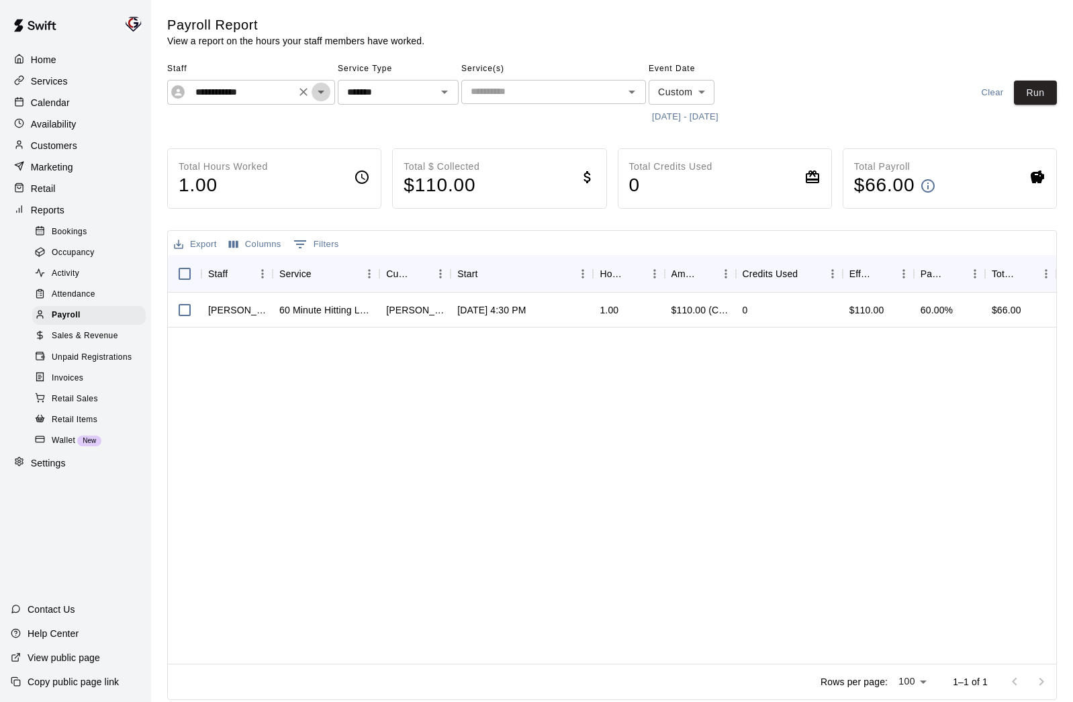
click at [323, 94] on icon "Open" at bounding box center [321, 92] width 16 height 16
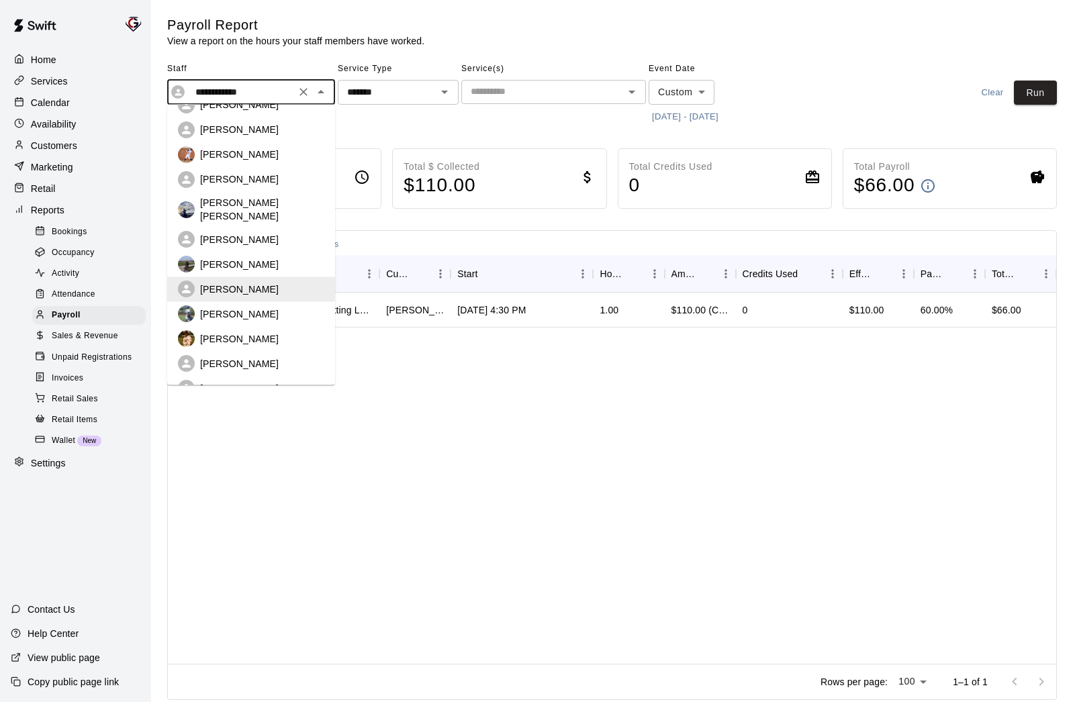
scroll to position [343, 0]
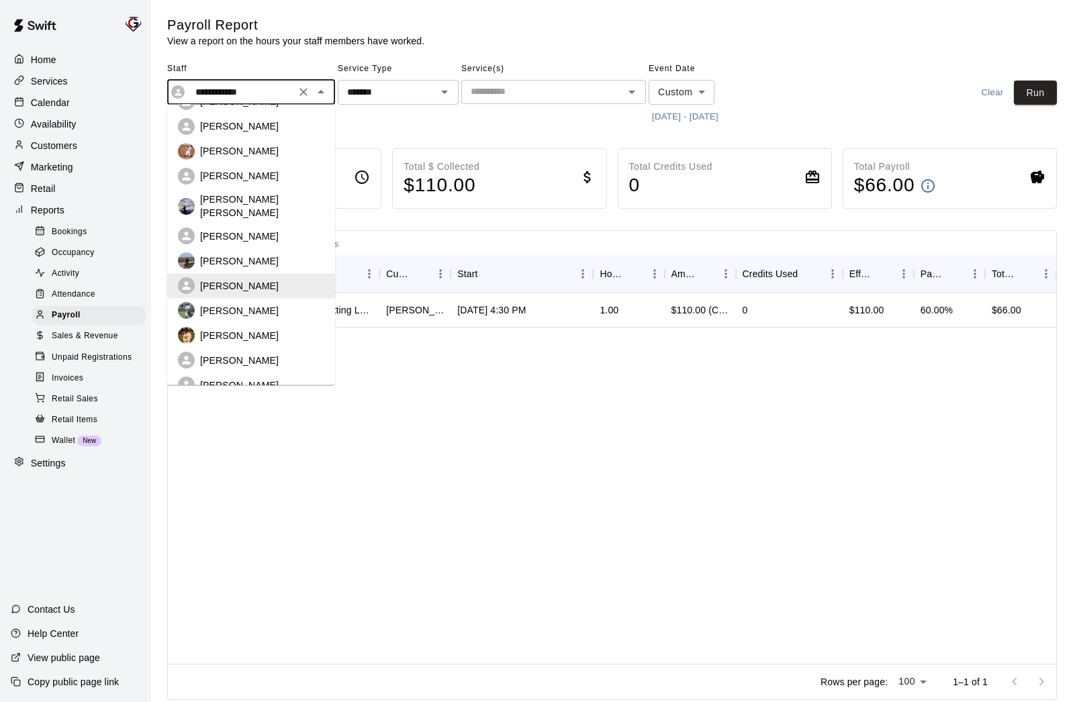
click at [256, 304] on div "[PERSON_NAME]" at bounding box center [262, 310] width 124 height 13
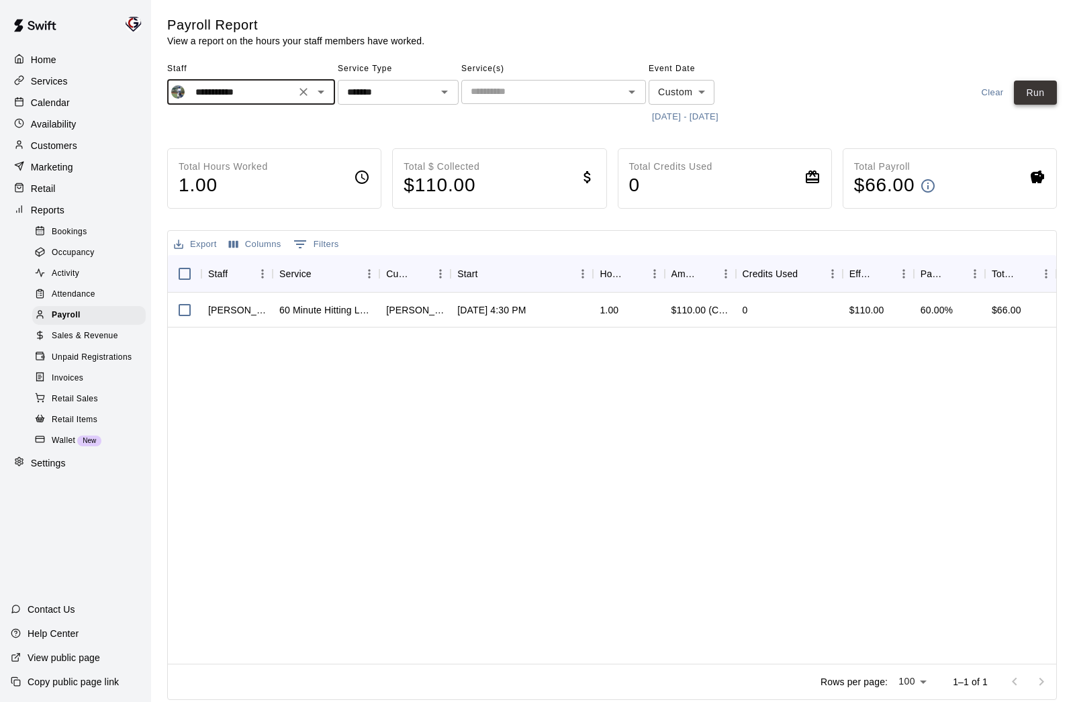
click at [1034, 97] on button "Run" at bounding box center [1034, 93] width 43 height 25
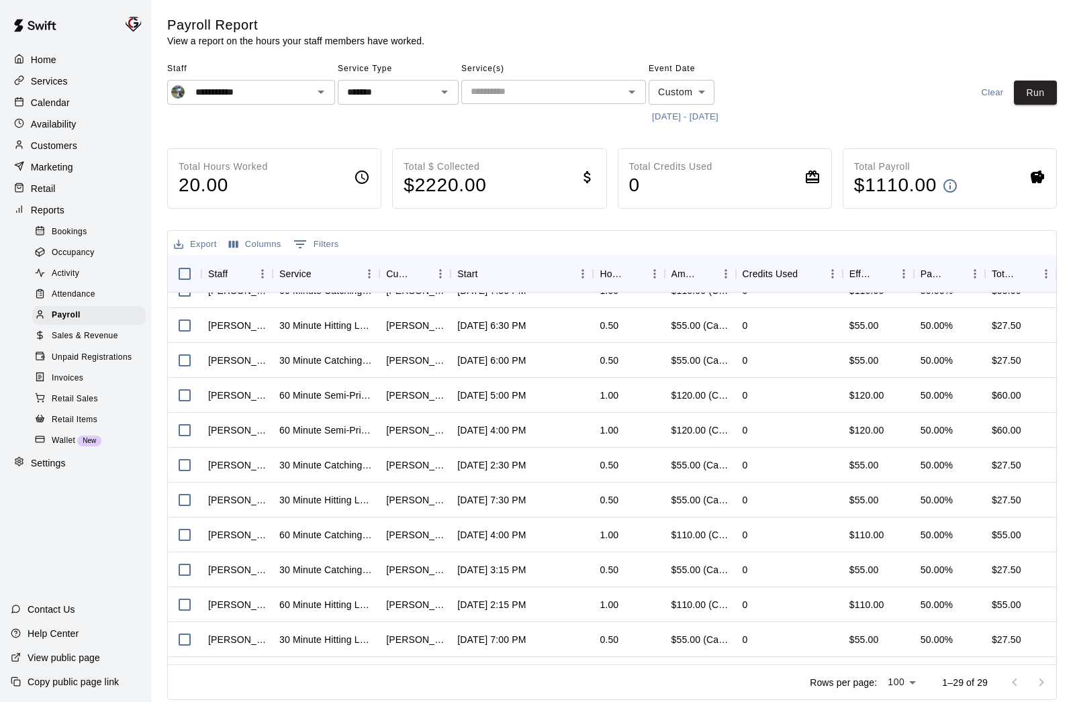
scroll to position [0, 0]
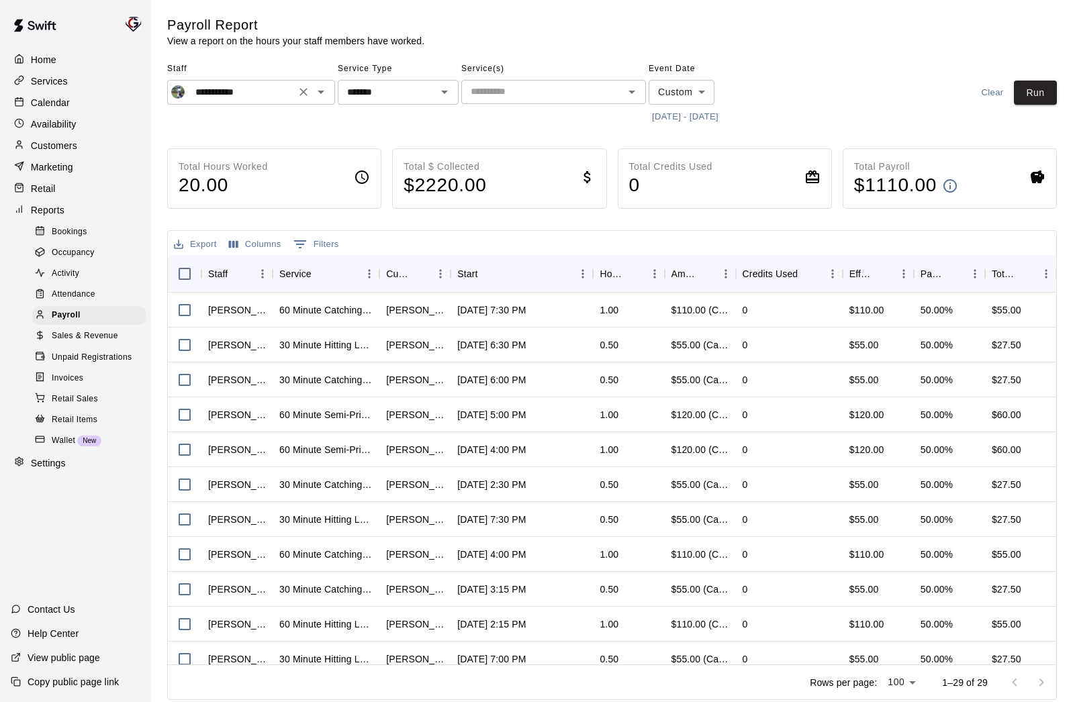
click at [321, 97] on icon "Open" at bounding box center [321, 92] width 16 height 16
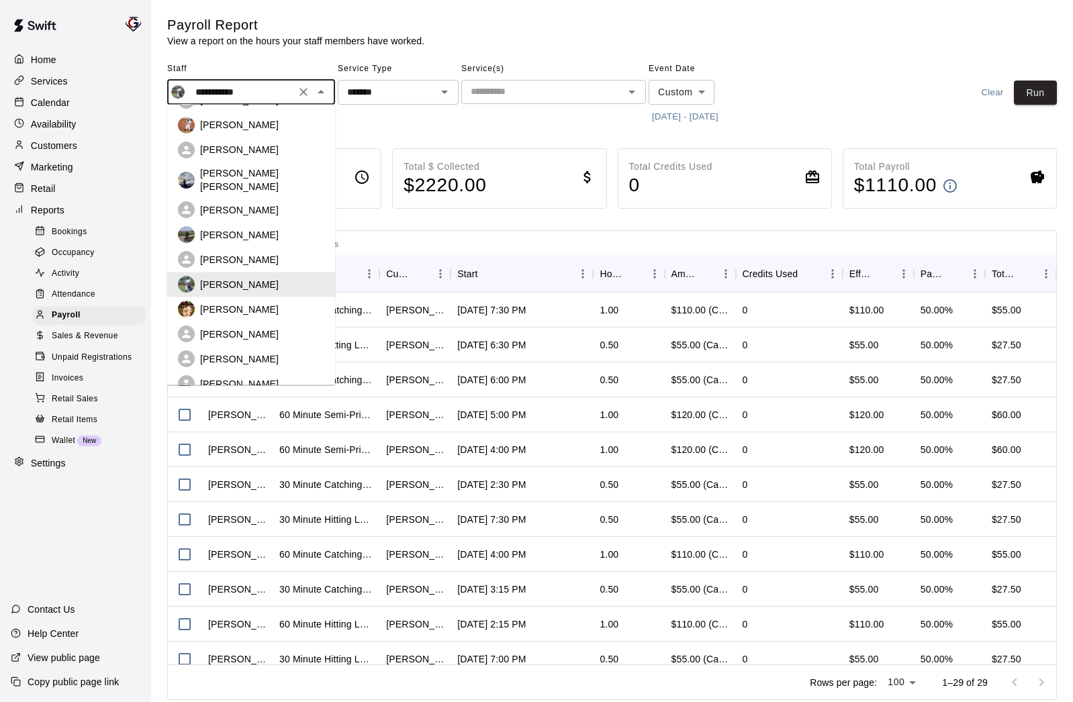
scroll to position [376, 0]
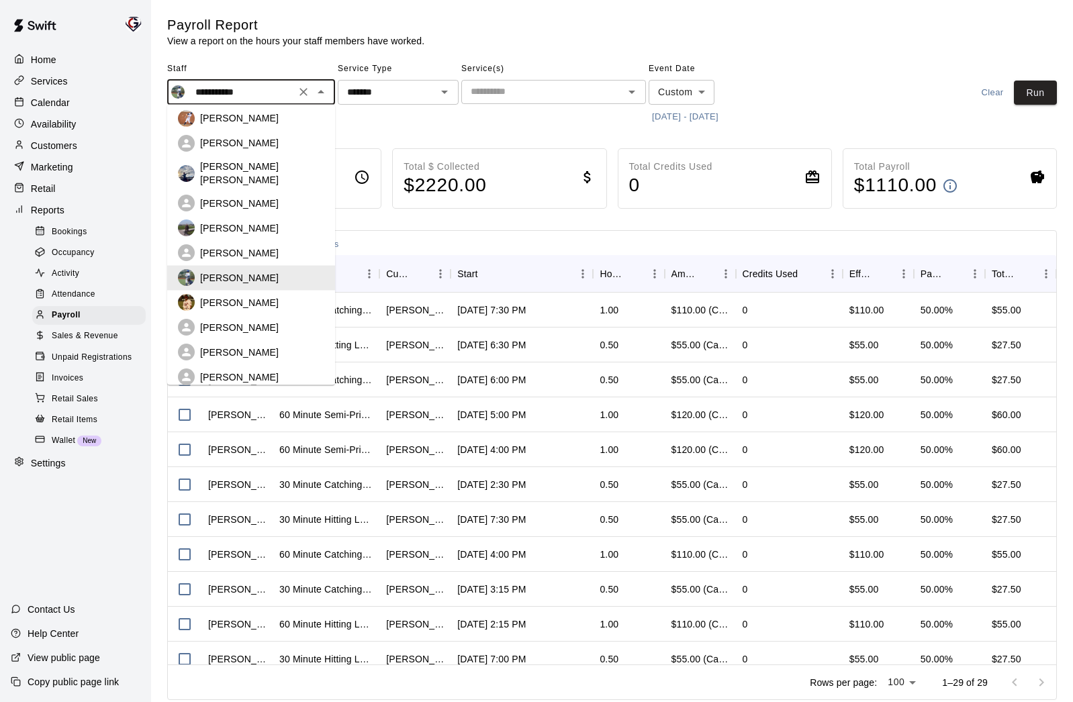
click at [277, 315] on li "[PERSON_NAME]" at bounding box center [251, 327] width 168 height 25
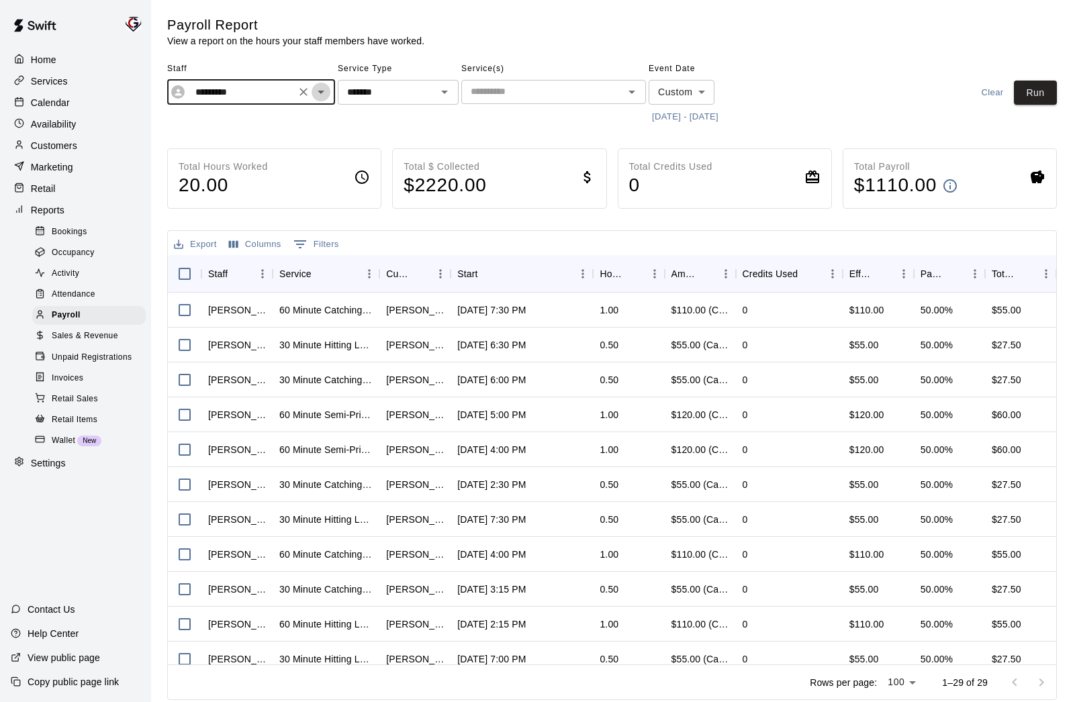
click at [317, 95] on icon "Open" at bounding box center [321, 92] width 16 height 16
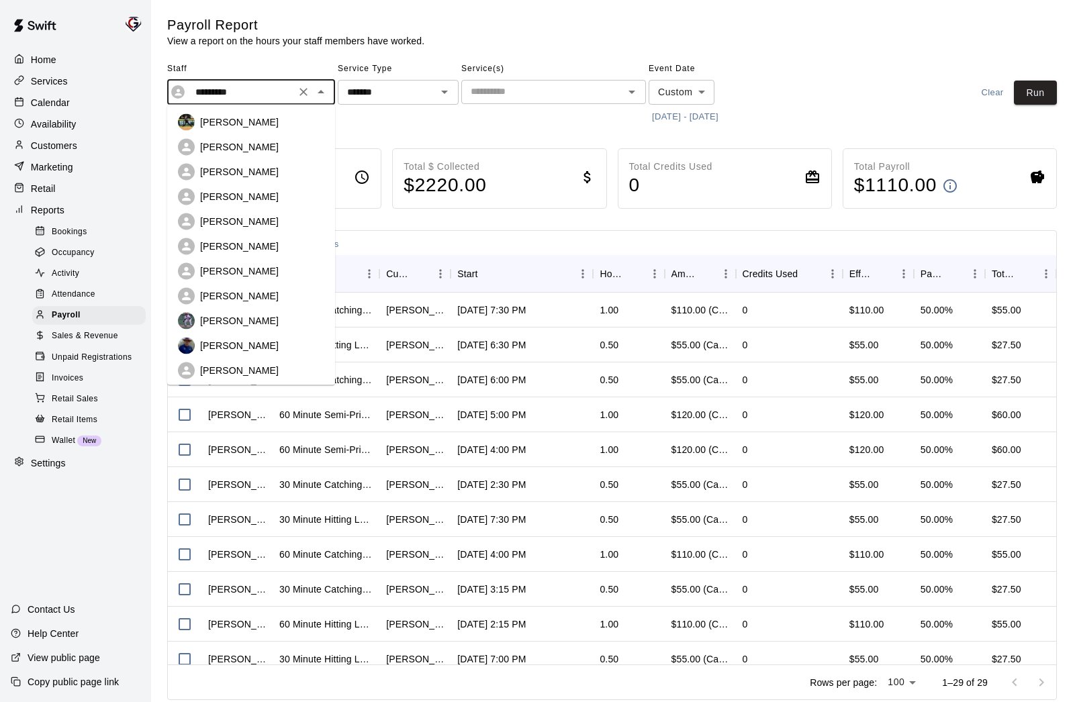
scroll to position [321, 0]
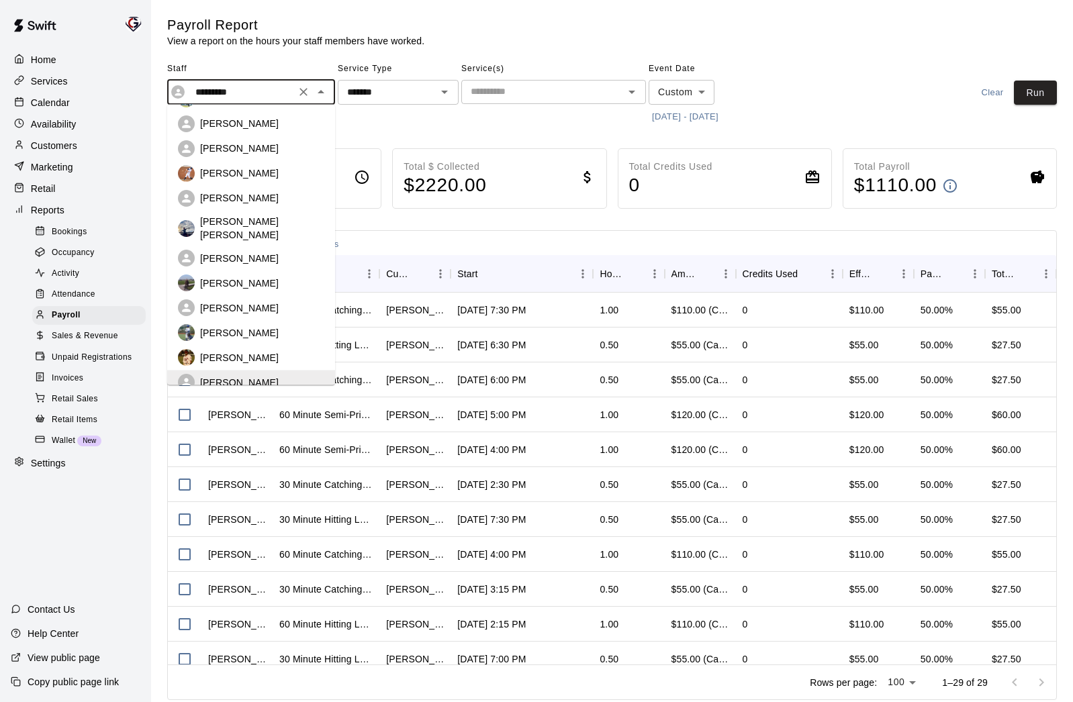
click at [221, 351] on p "[PERSON_NAME]" at bounding box center [239, 357] width 79 height 13
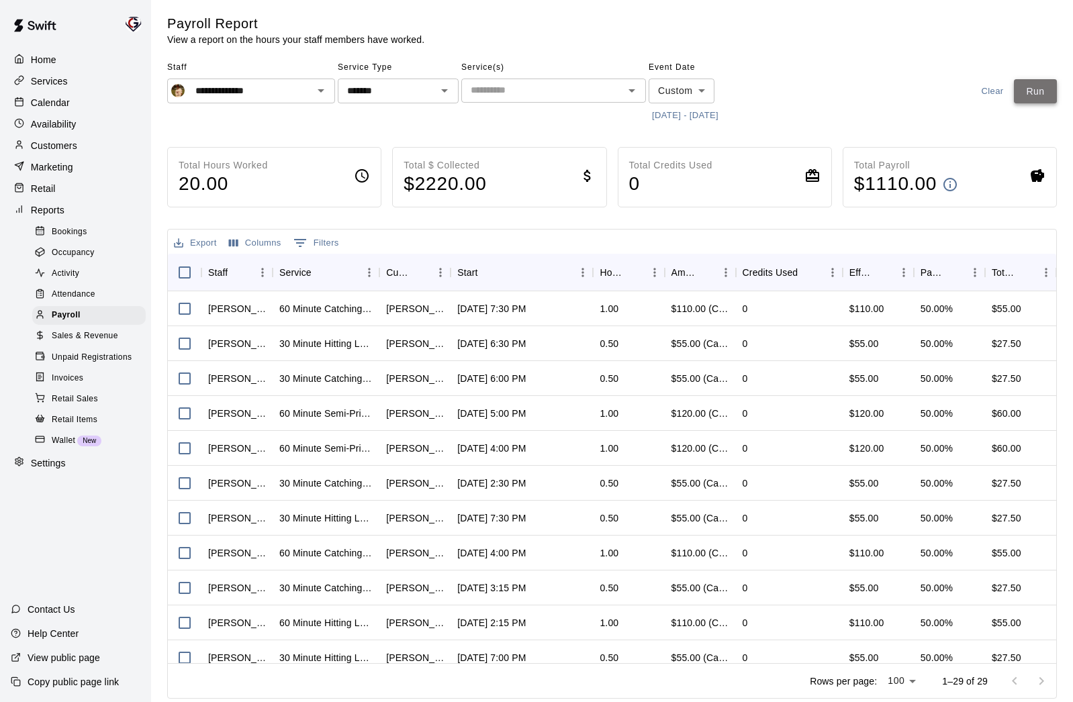
scroll to position [0, 0]
click at [1038, 93] on button "Run" at bounding box center [1034, 92] width 43 height 25
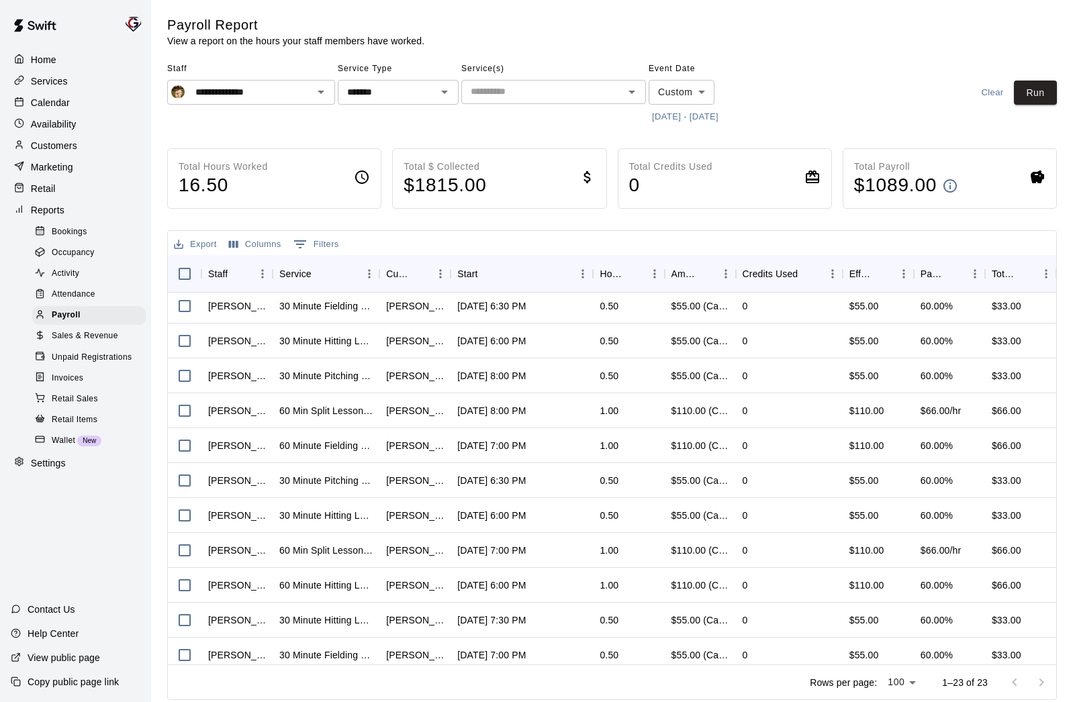
scroll to position [431, 0]
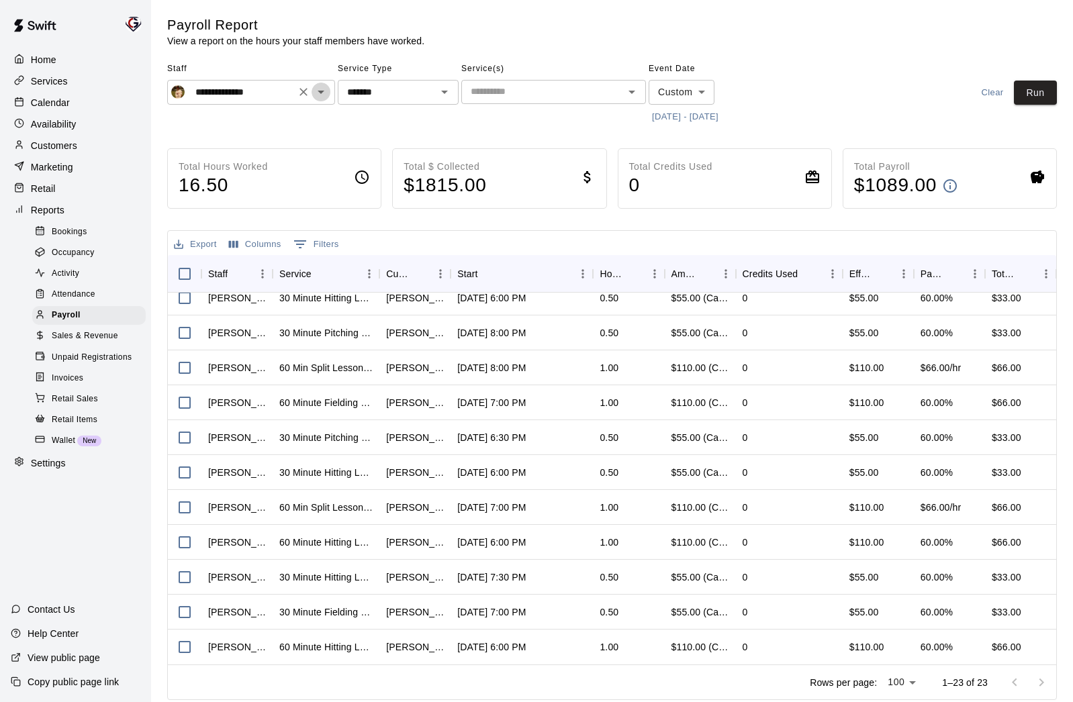
click at [317, 93] on icon "Open" at bounding box center [321, 92] width 16 height 16
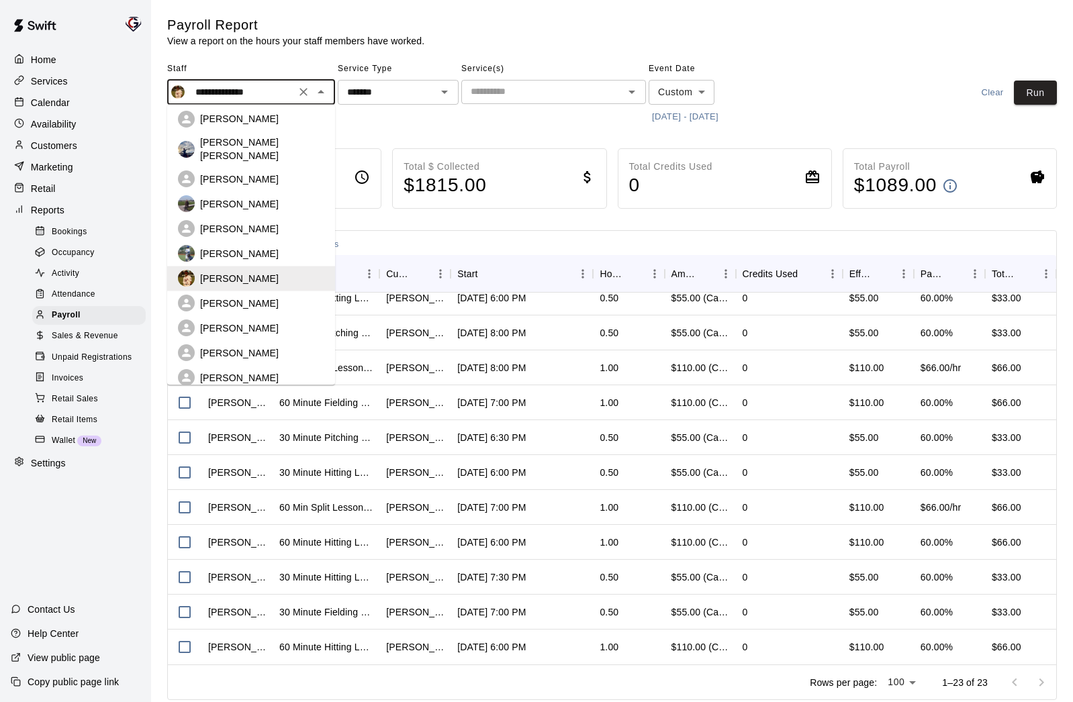
scroll to position [406, 0]
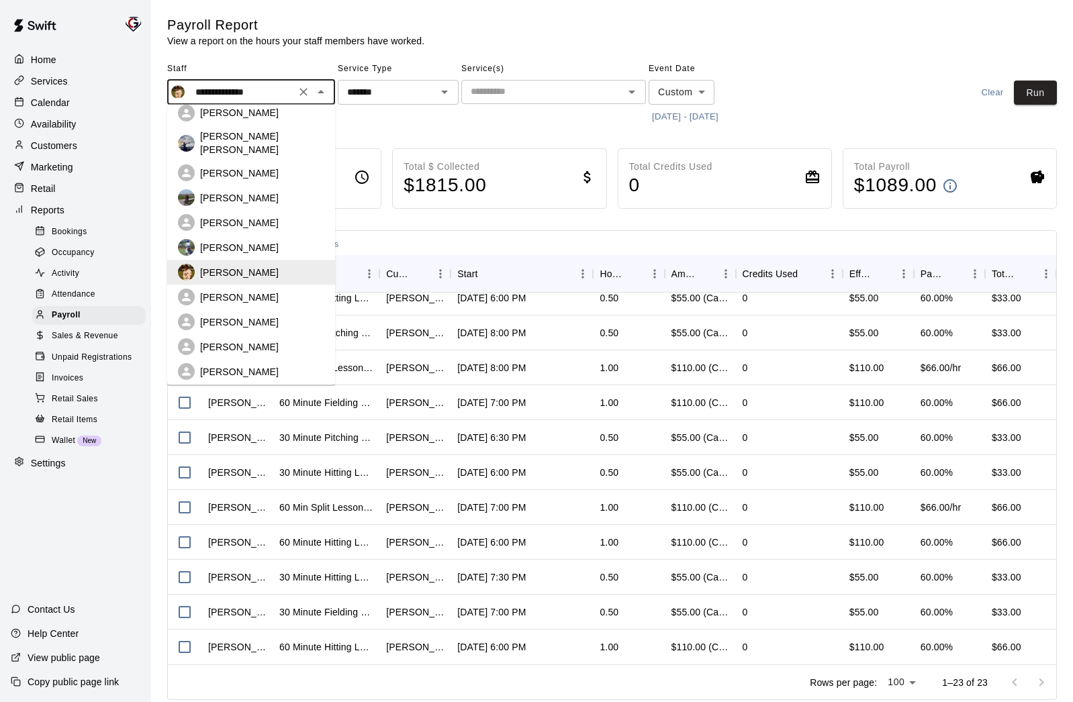
click at [250, 315] on p "[PERSON_NAME]" at bounding box center [239, 321] width 79 height 13
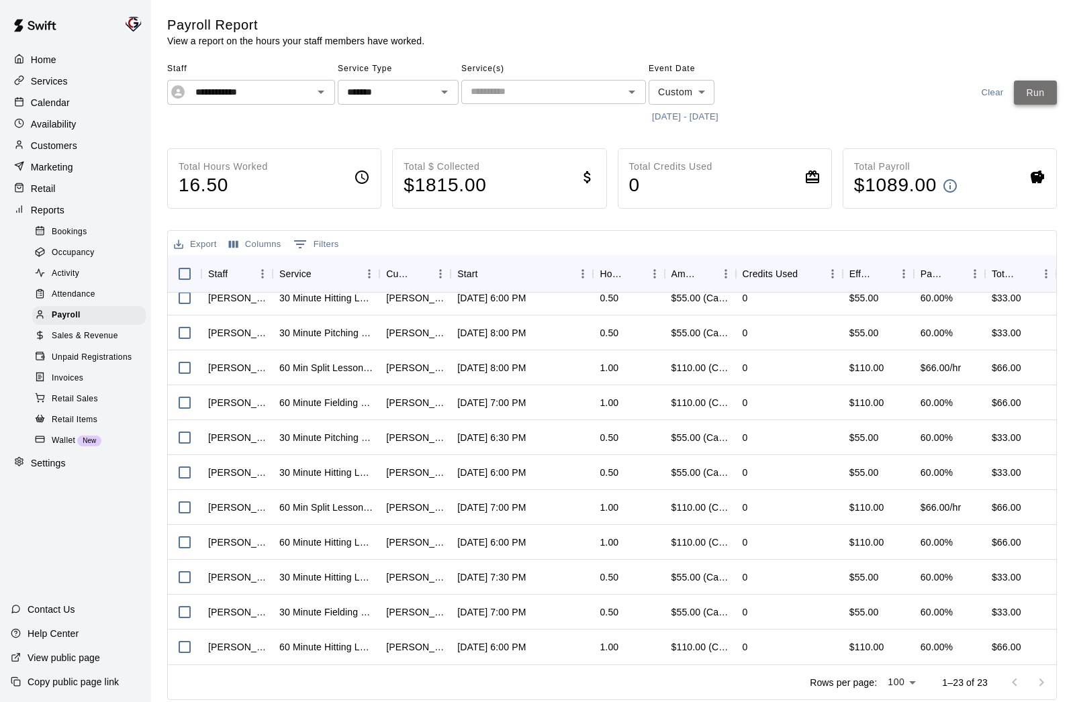
click at [1035, 98] on button "Run" at bounding box center [1034, 93] width 43 height 25
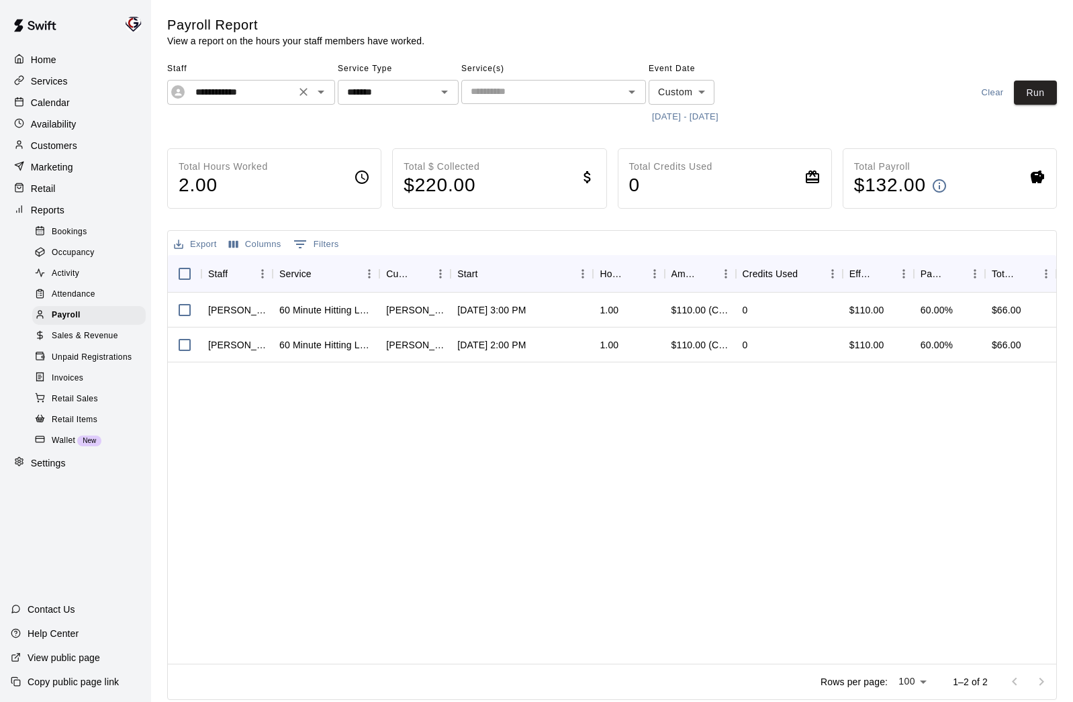
click at [321, 94] on icon "Open" at bounding box center [321, 92] width 16 height 16
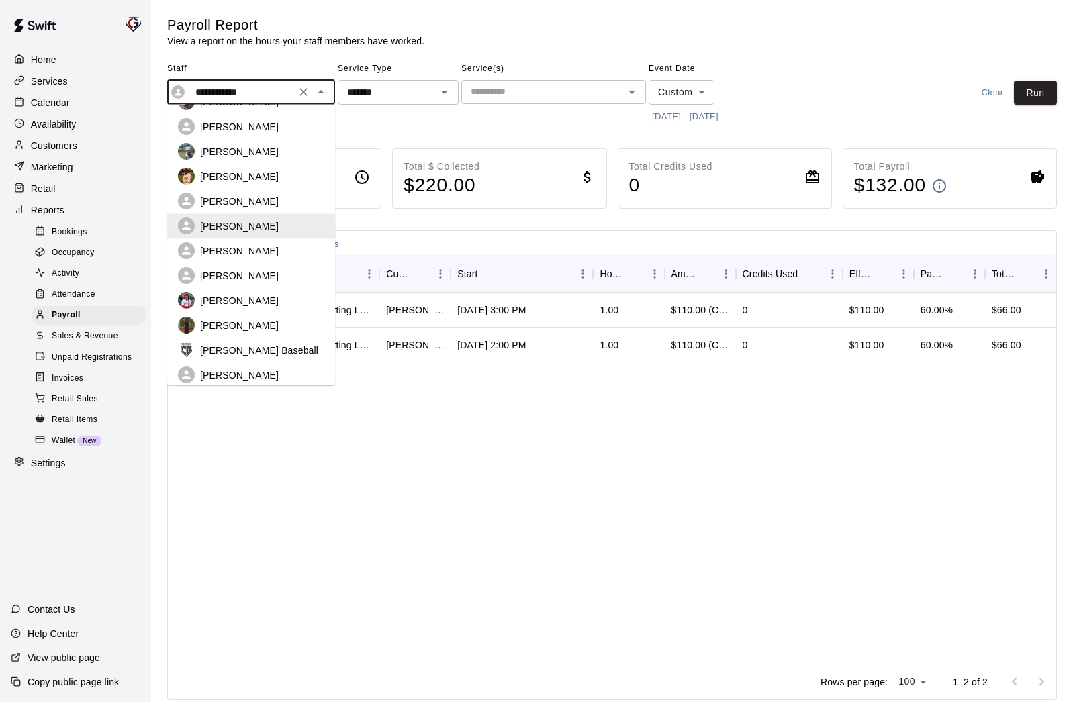
scroll to position [505, 0]
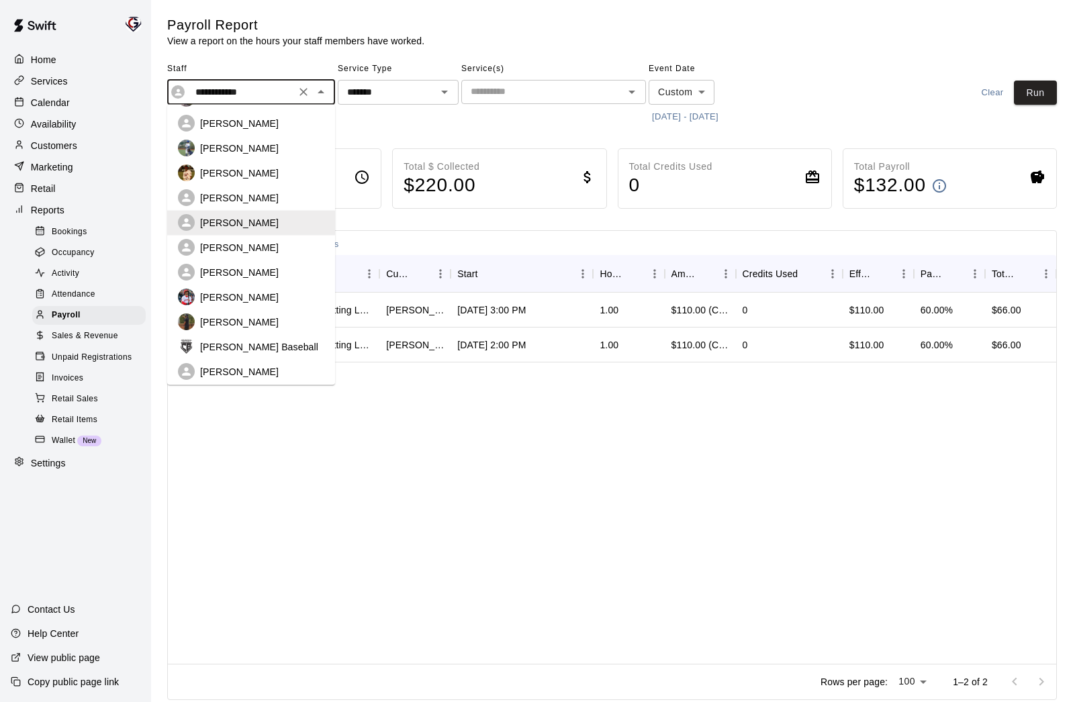
click at [246, 266] on p "[PERSON_NAME]" at bounding box center [239, 272] width 79 height 13
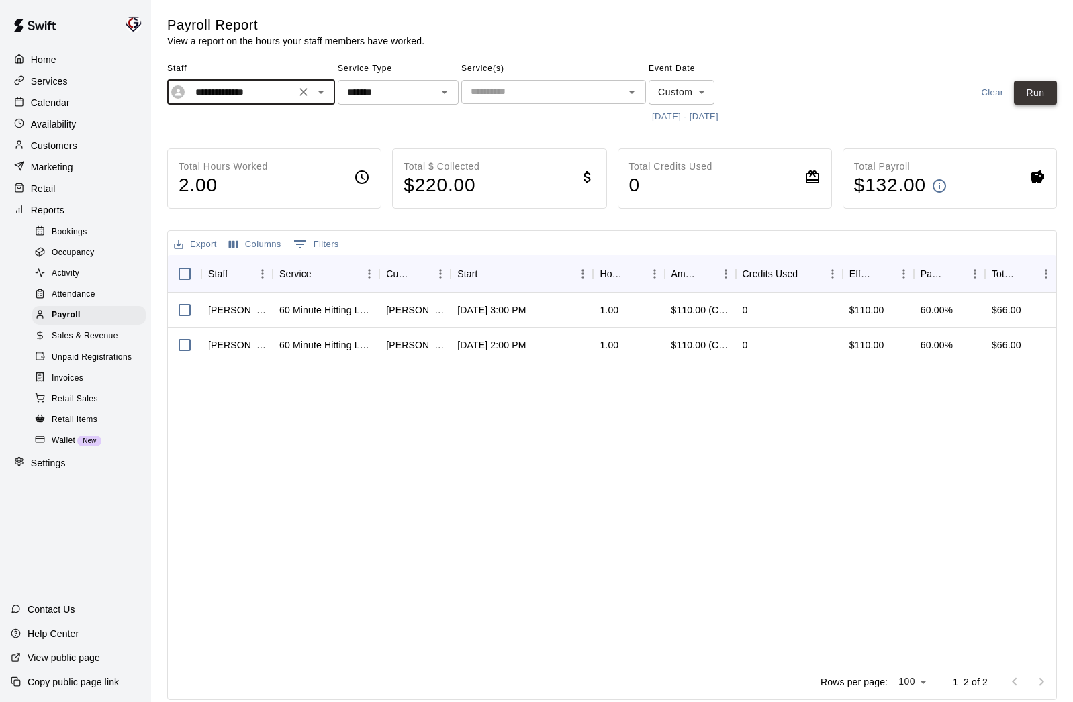
click at [1039, 95] on button "Run" at bounding box center [1034, 93] width 43 height 25
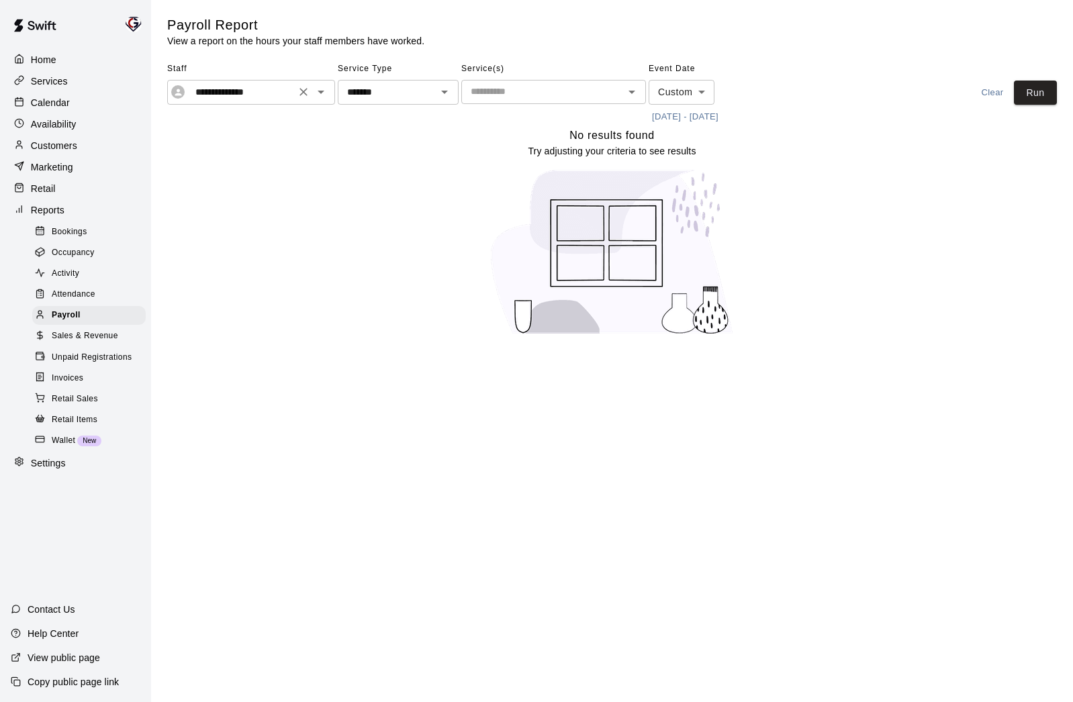
click at [322, 95] on icon "Open" at bounding box center [321, 92] width 16 height 16
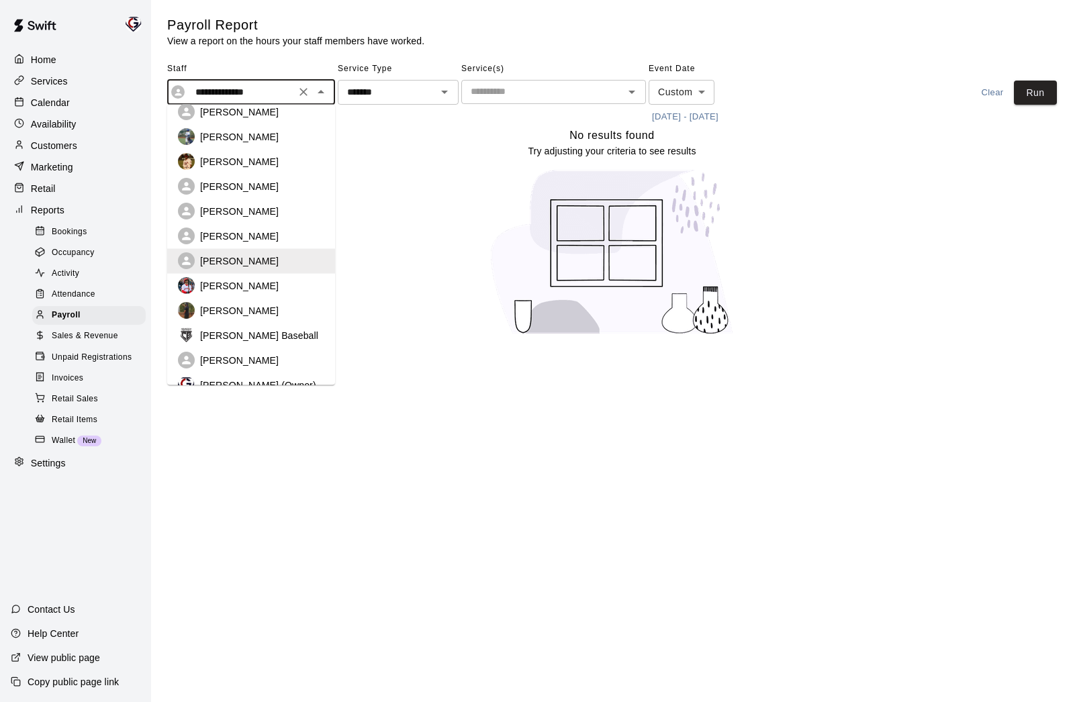
scroll to position [517, 0]
click at [249, 303] on p "[PERSON_NAME]" at bounding box center [239, 309] width 79 height 13
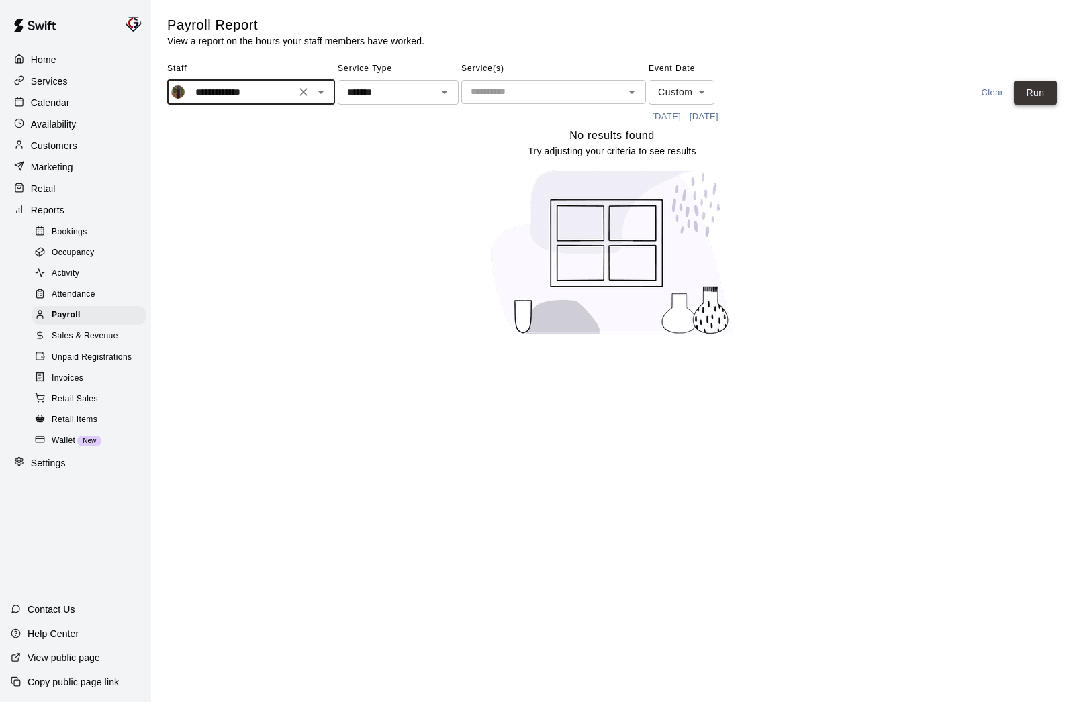
click at [1026, 89] on button "Run" at bounding box center [1034, 93] width 43 height 25
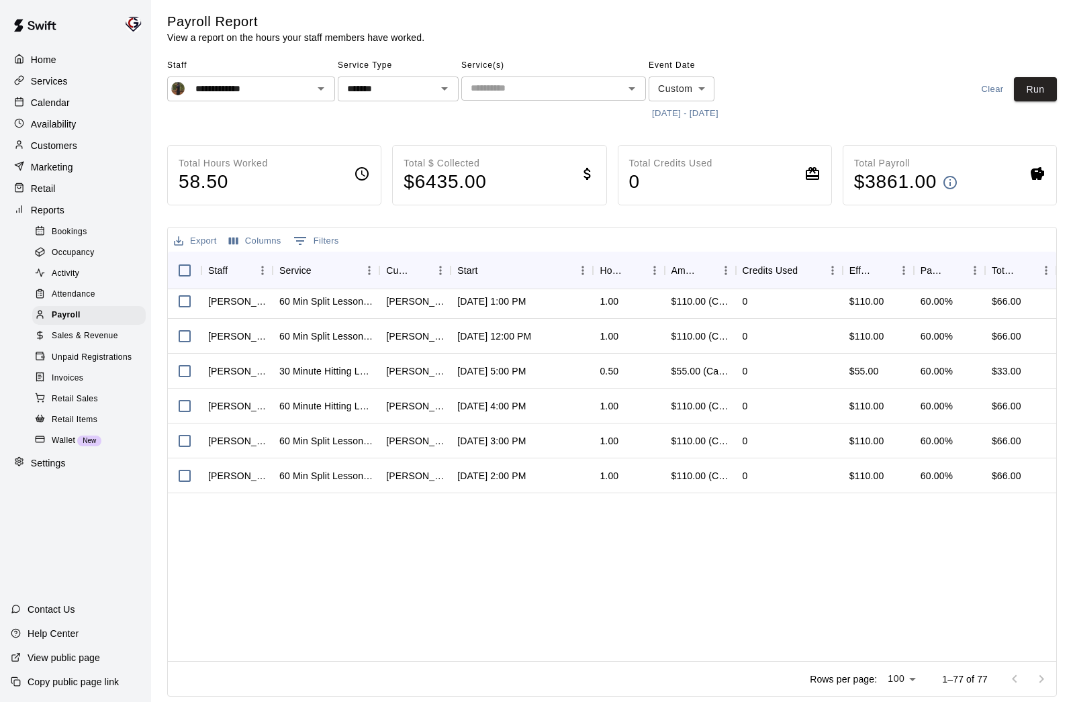
scroll to position [0, 0]
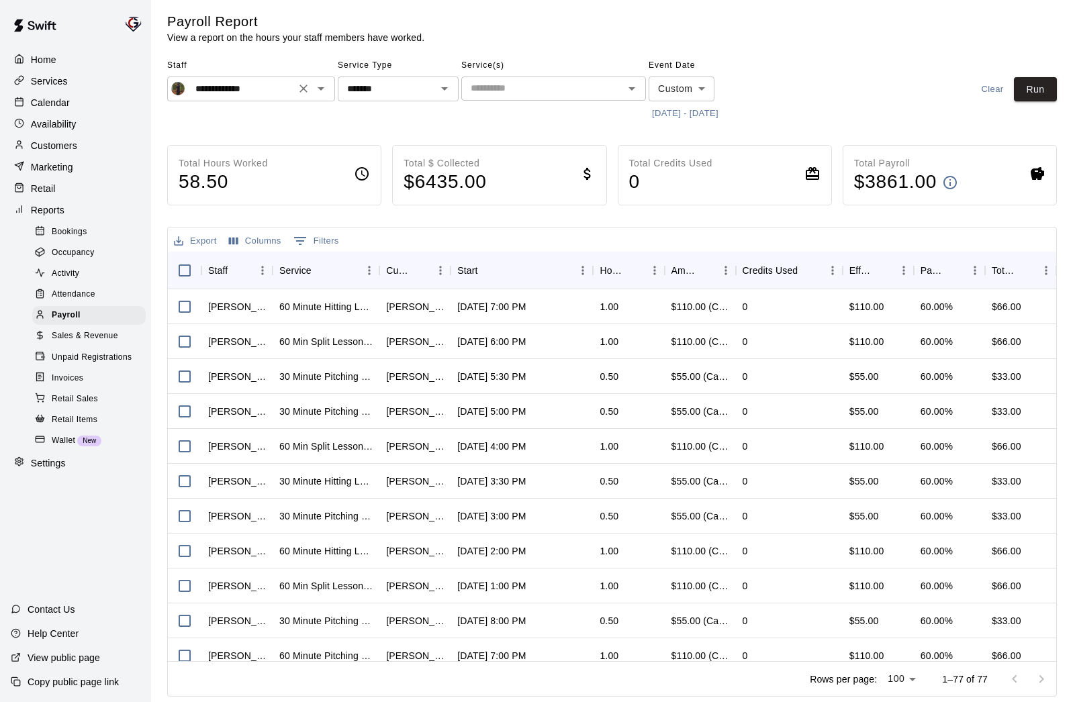
click at [319, 91] on icon "Open" at bounding box center [321, 89] width 16 height 16
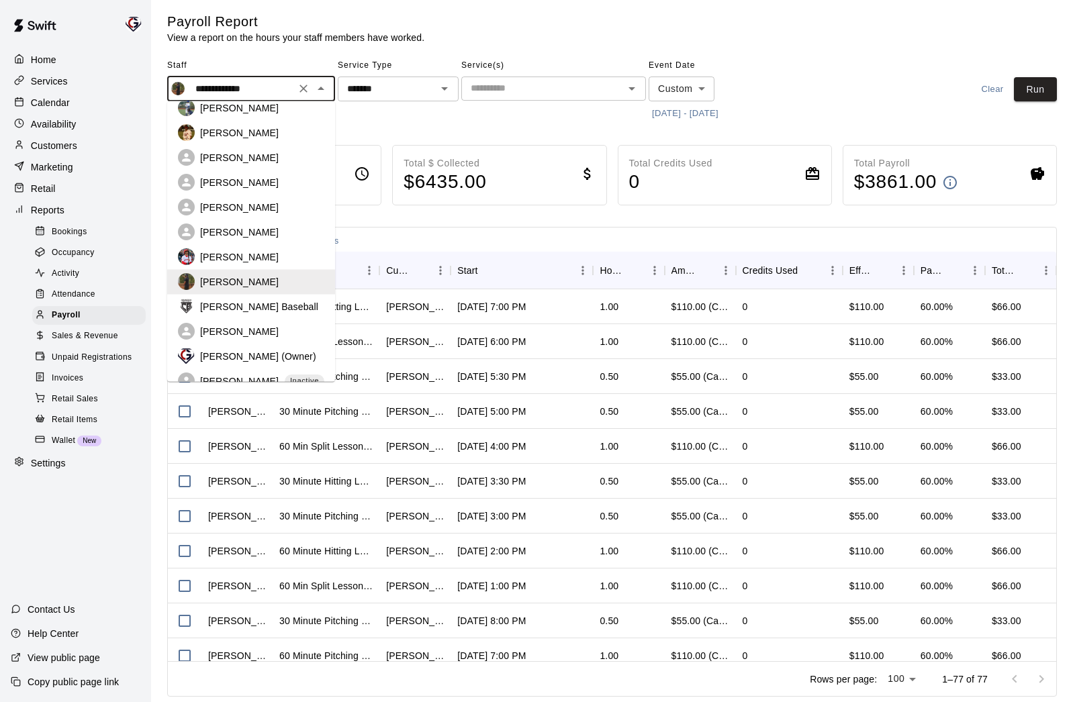
scroll to position [544, 0]
click at [262, 299] on p "[PERSON_NAME] Baseball" at bounding box center [259, 305] width 118 height 13
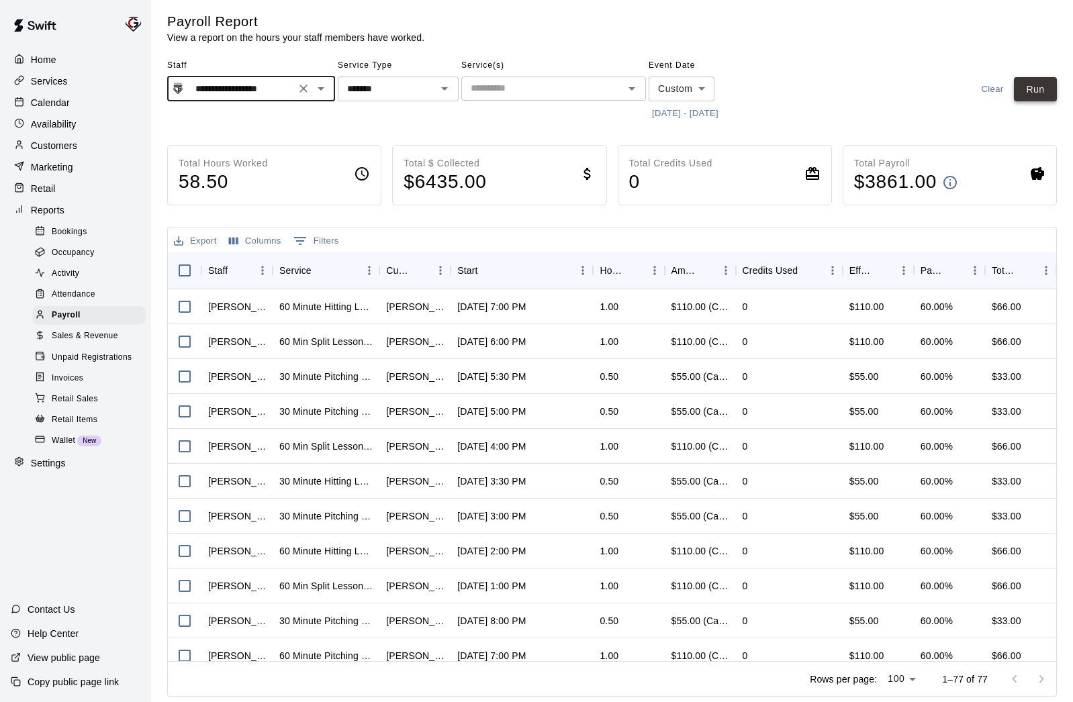
click at [1034, 88] on button "Run" at bounding box center [1034, 89] width 43 height 25
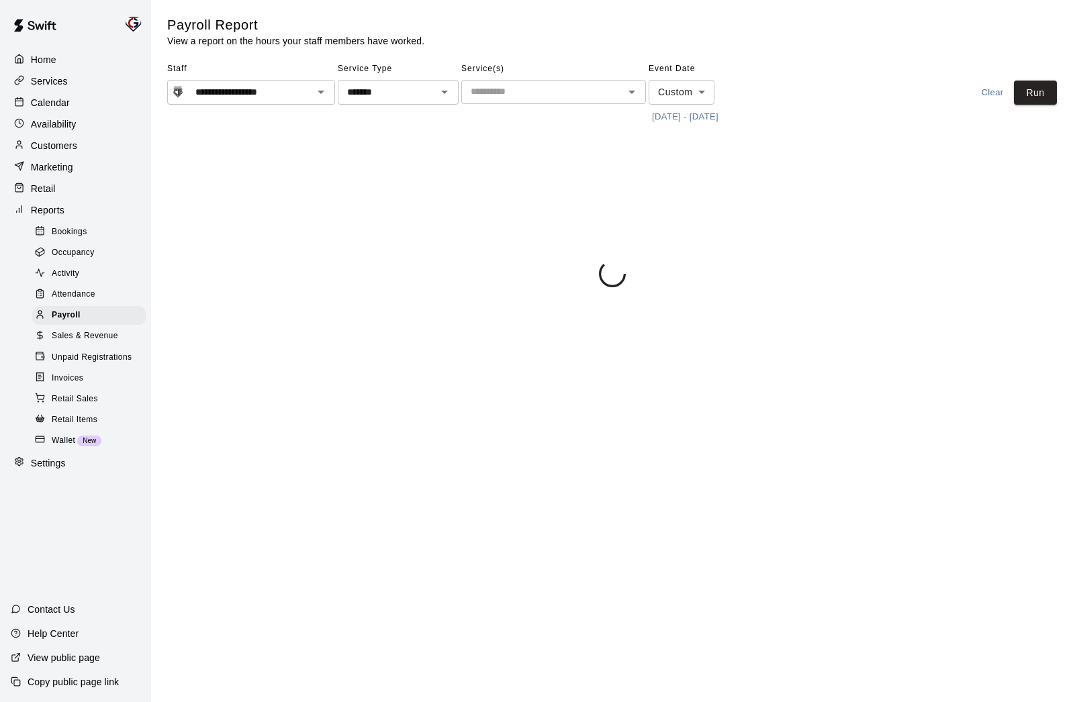
scroll to position [0, 0]
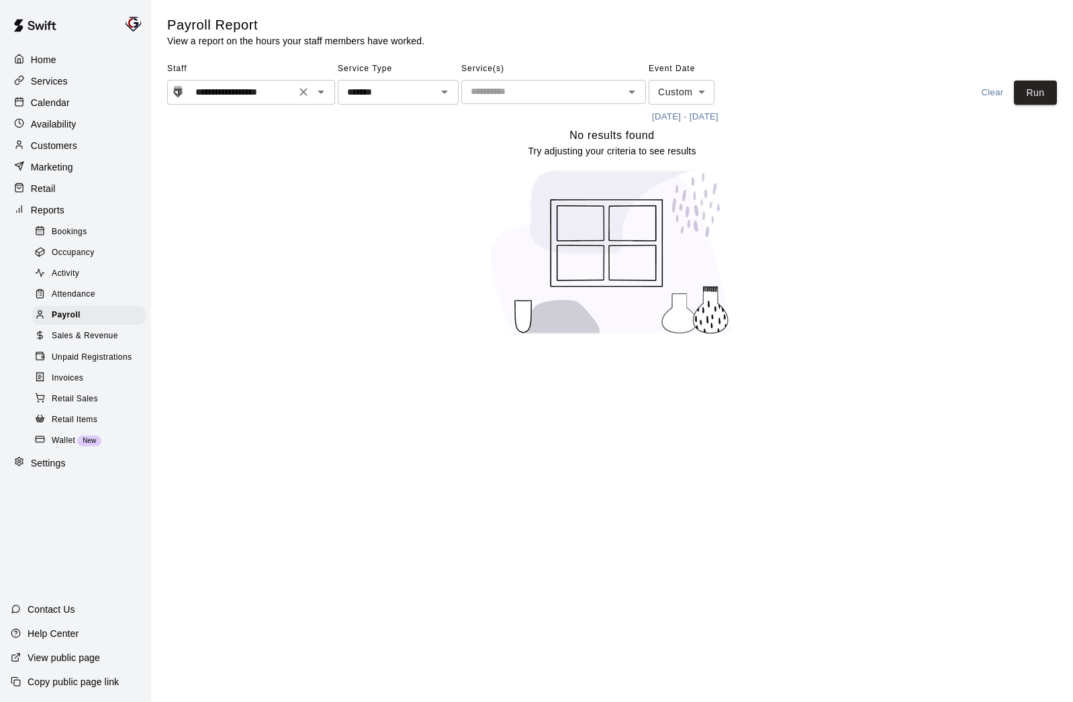
click at [326, 96] on icon "Open" at bounding box center [321, 92] width 16 height 16
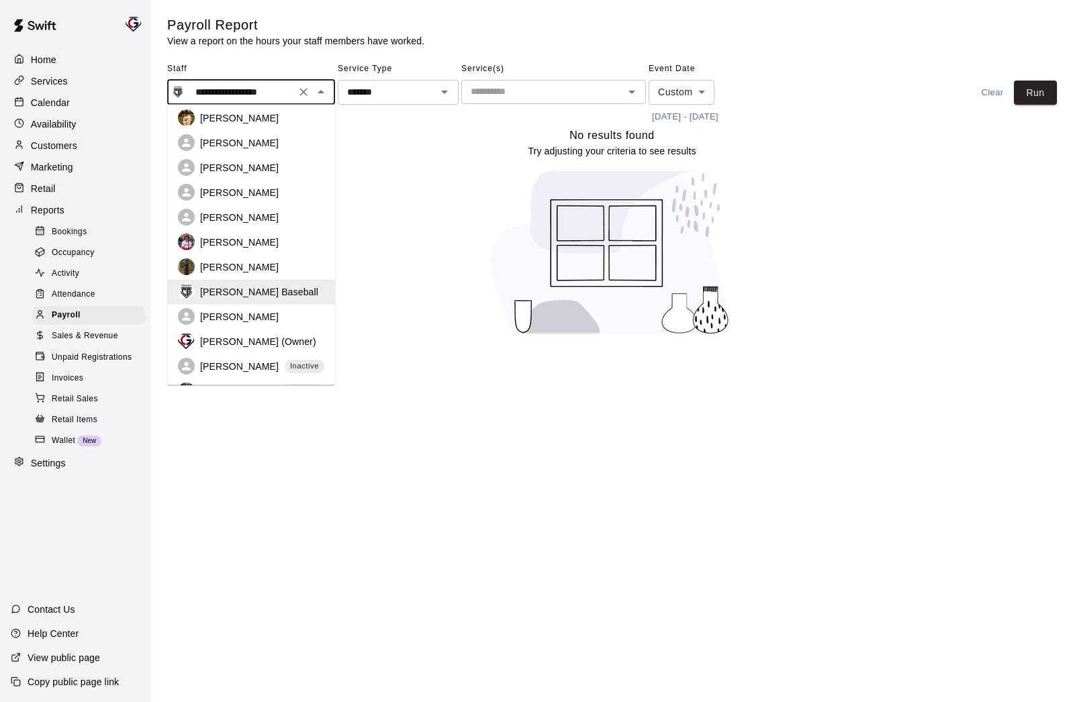
scroll to position [573, 0]
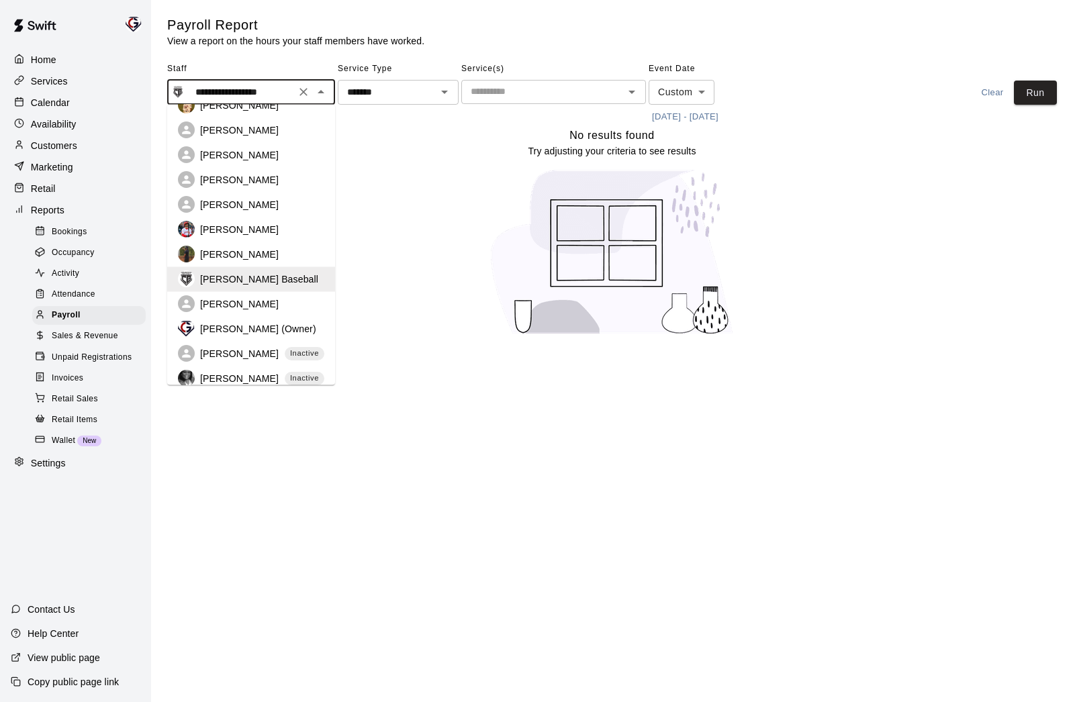
click at [215, 322] on p "[PERSON_NAME] (Owner)" at bounding box center [258, 328] width 116 height 13
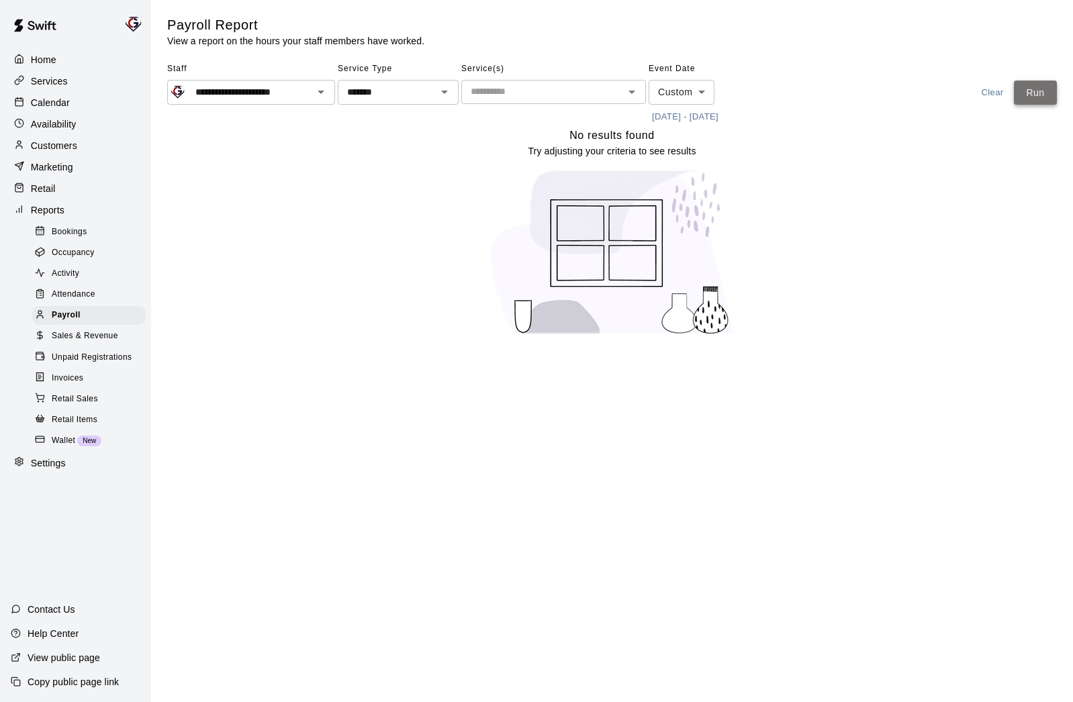
click at [1028, 87] on button "Run" at bounding box center [1034, 93] width 43 height 25
click at [315, 93] on icon "Open" at bounding box center [321, 92] width 16 height 16
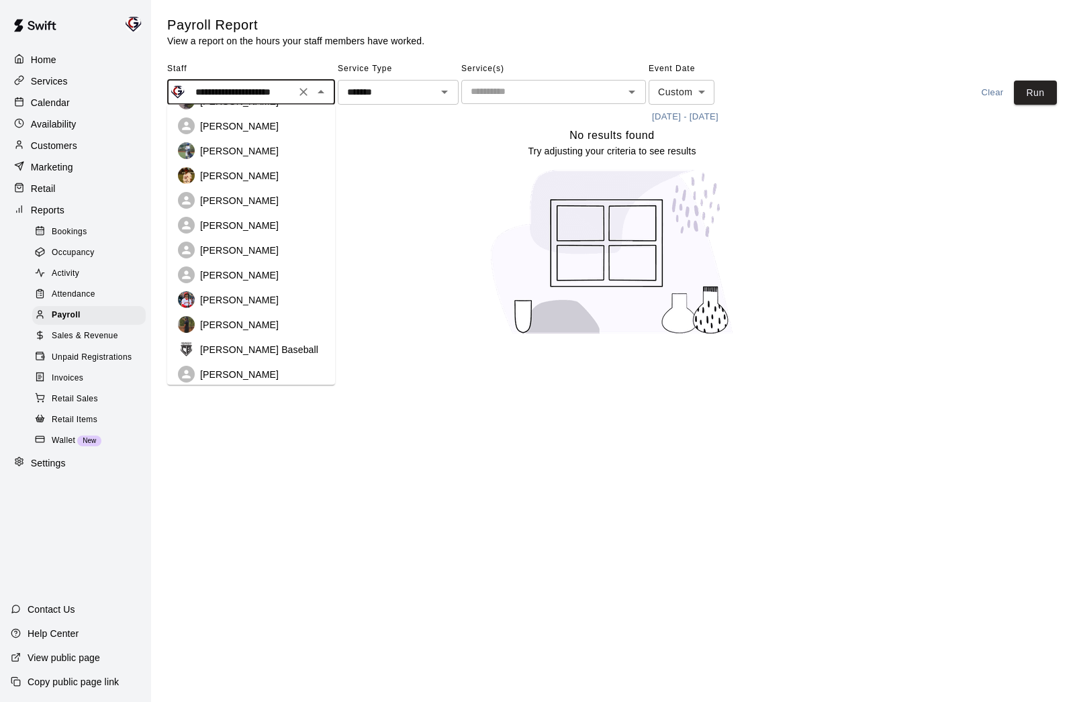
scroll to position [499, 0]
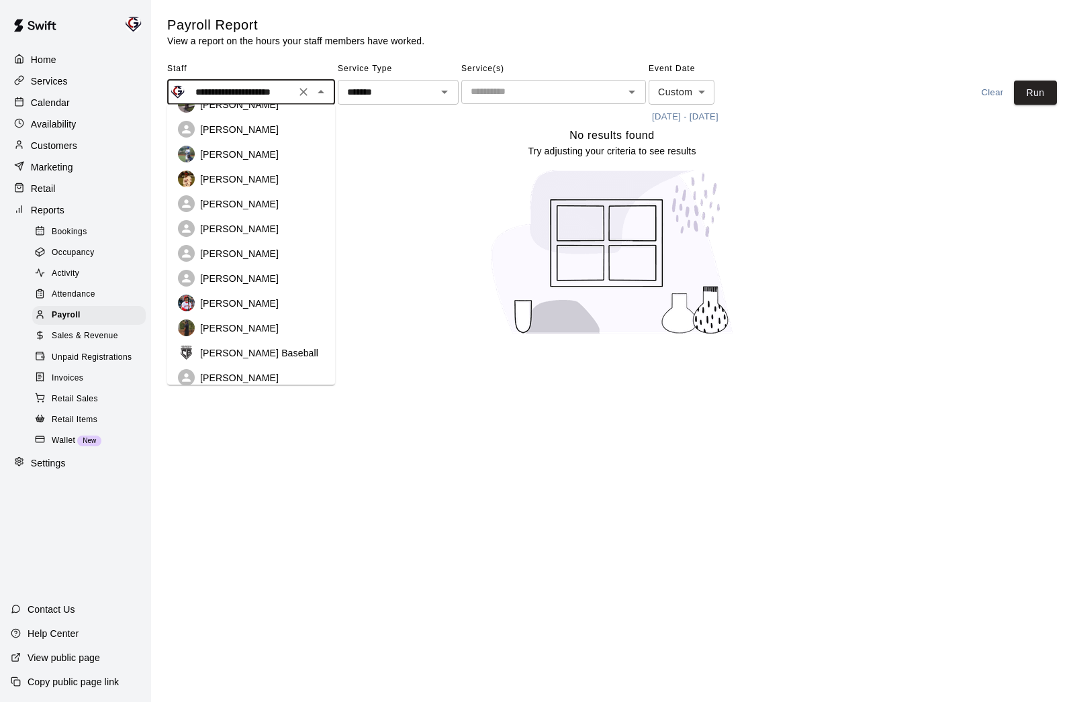
click at [238, 272] on p "[PERSON_NAME]" at bounding box center [239, 278] width 79 height 13
type input "**********"
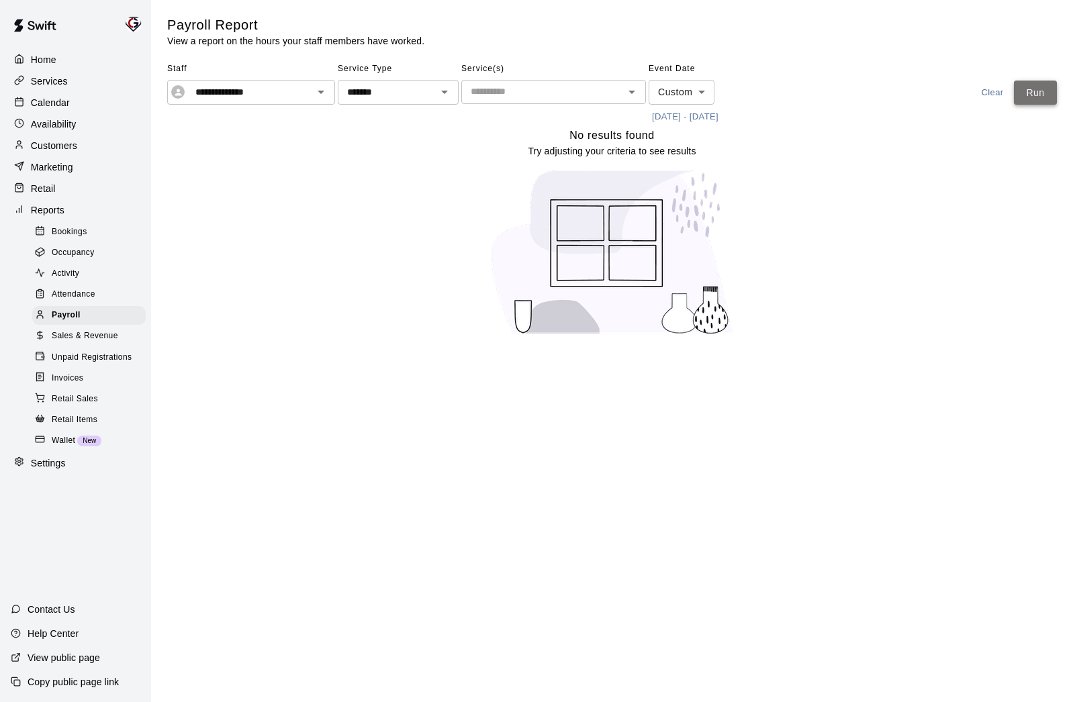
click at [1032, 95] on button "Run" at bounding box center [1034, 93] width 43 height 25
click at [62, 142] on p "Customers" at bounding box center [54, 145] width 46 height 13
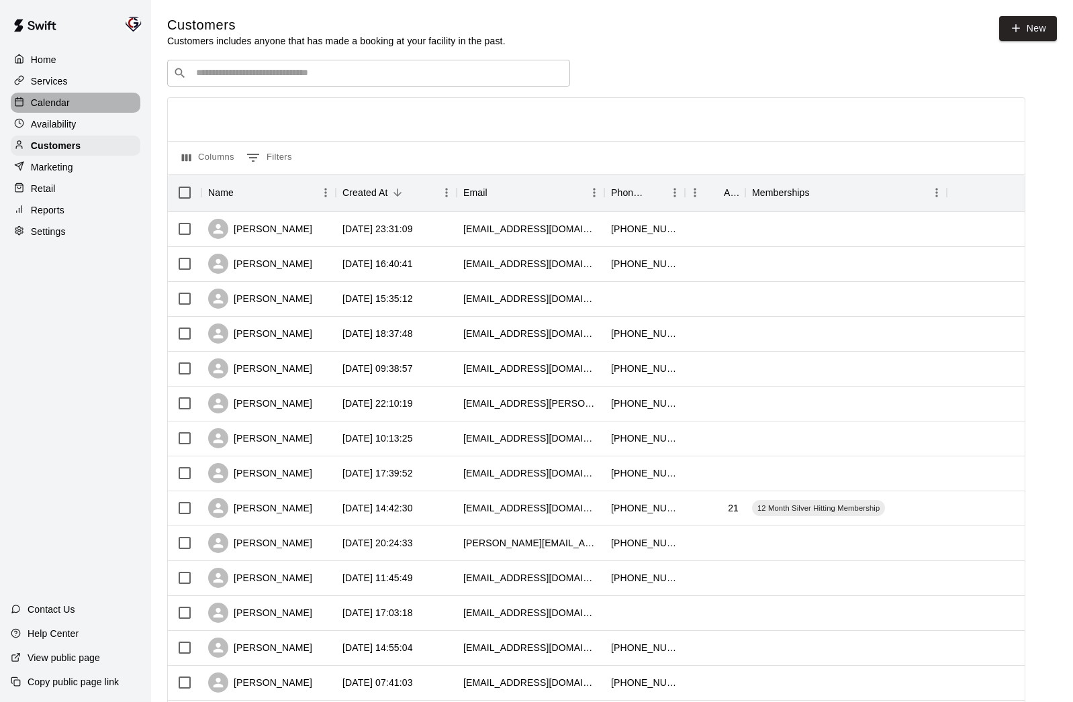
click at [47, 99] on p "Calendar" at bounding box center [50, 102] width 39 height 13
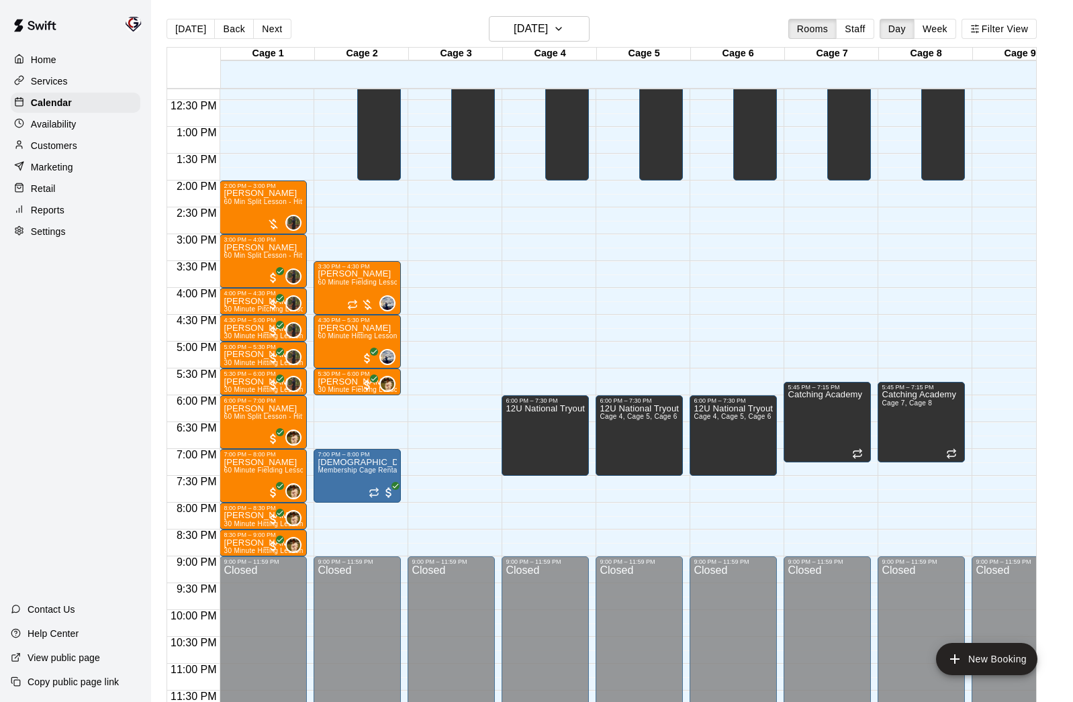
scroll to position [3, 0]
